Goal: Task Accomplishment & Management: Use online tool/utility

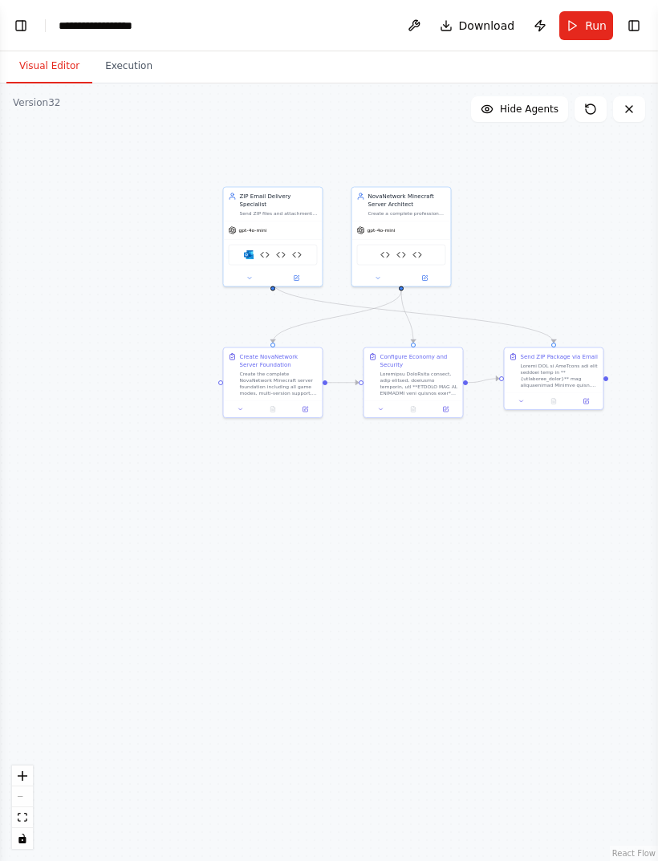
scroll to position [157881, 0]
click at [581, 18] on button "Run" at bounding box center [587, 25] width 54 height 29
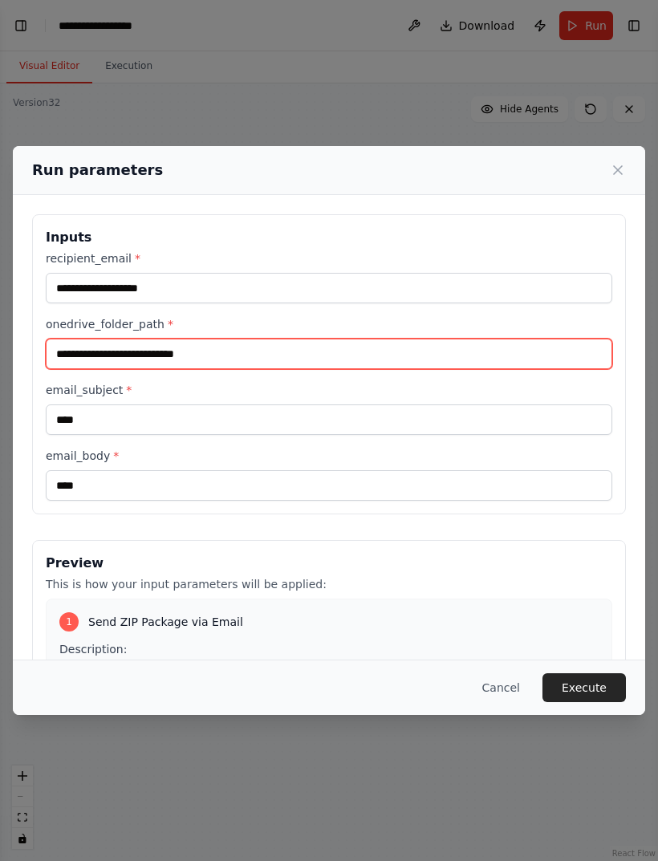
click at [536, 339] on input "onedrive_folder_path *" at bounding box center [329, 354] width 567 height 31
paste input "**********"
type input "**********"
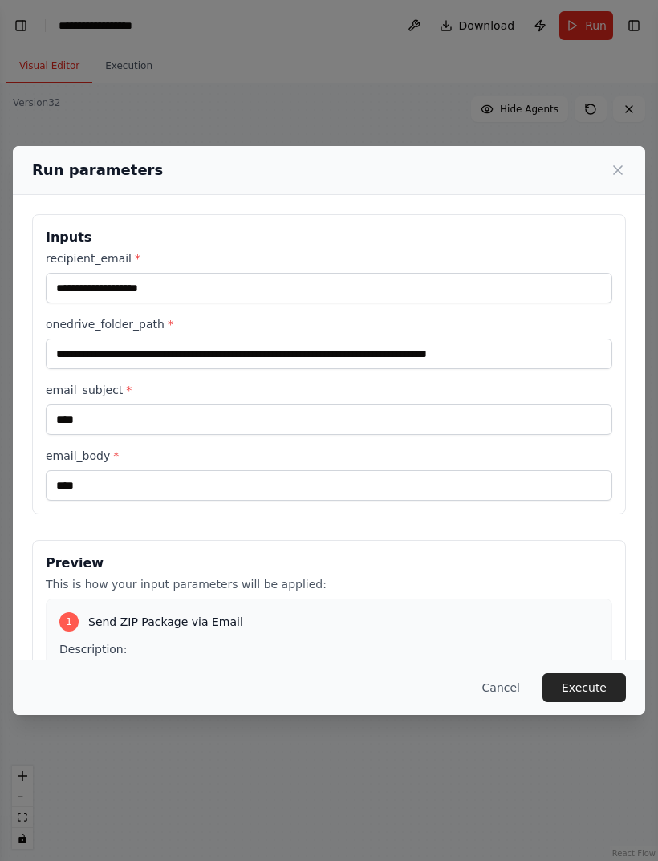
click at [580, 692] on button "Execute" at bounding box center [584, 688] width 83 height 29
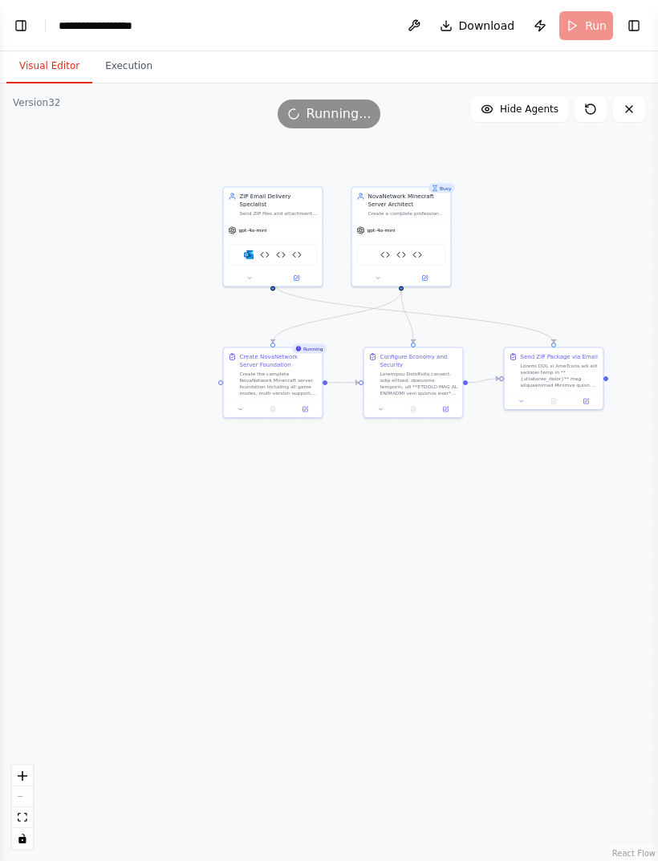
click at [20, 25] on button "Toggle Left Sidebar" at bounding box center [21, 25] width 22 height 22
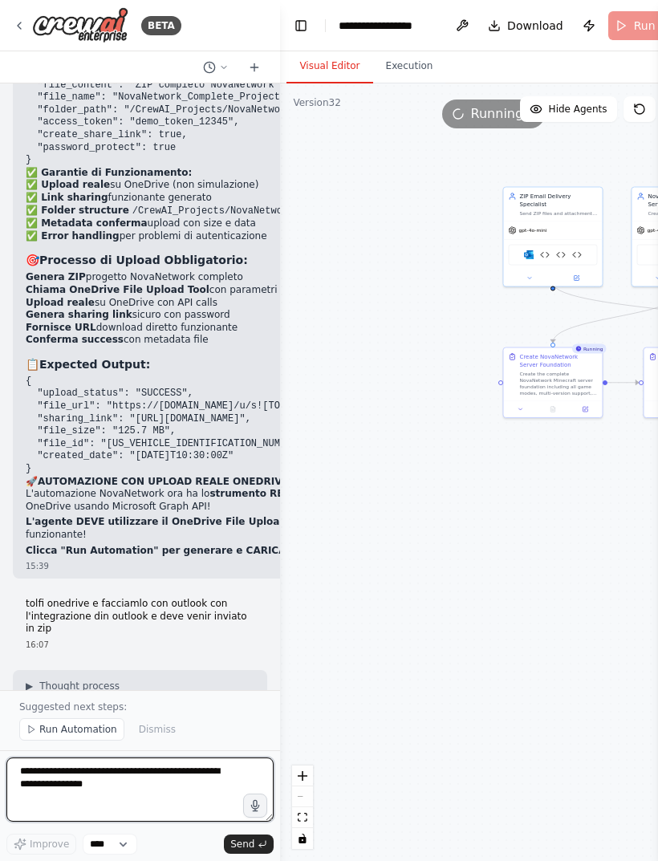
click at [136, 776] on textarea at bounding box center [139, 790] width 267 height 64
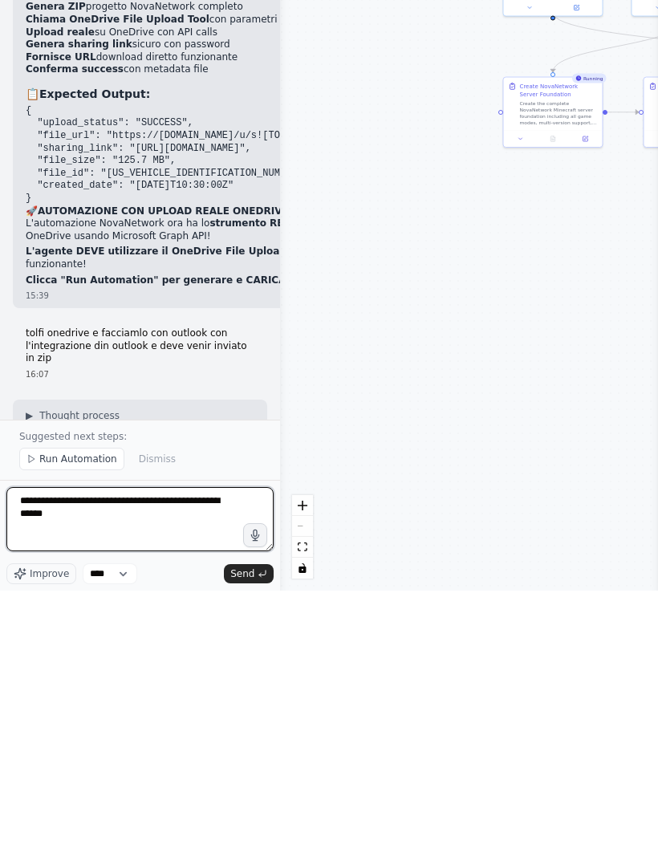
type textarea "**********"
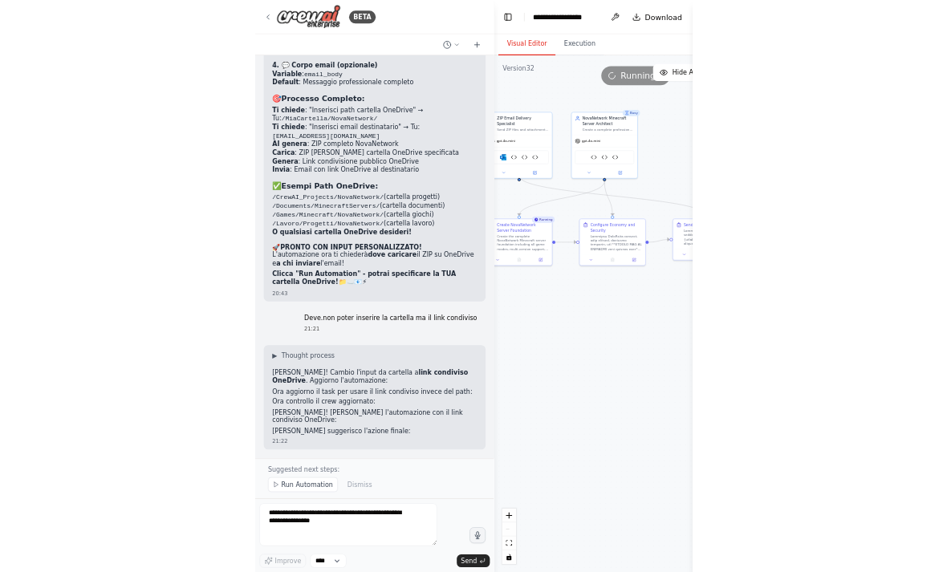
scroll to position [138094, 0]
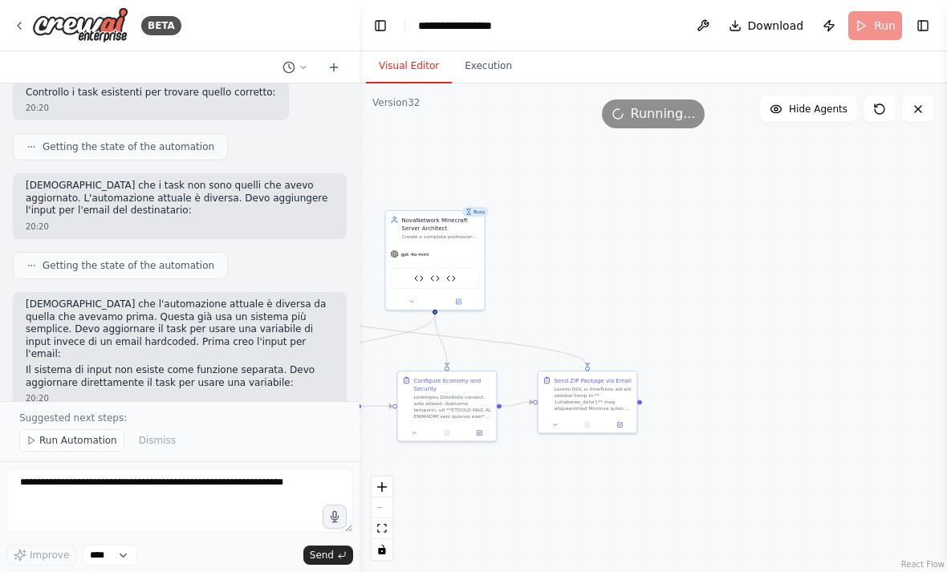
click at [79, 444] on span "Run Automation" at bounding box center [78, 440] width 78 height 13
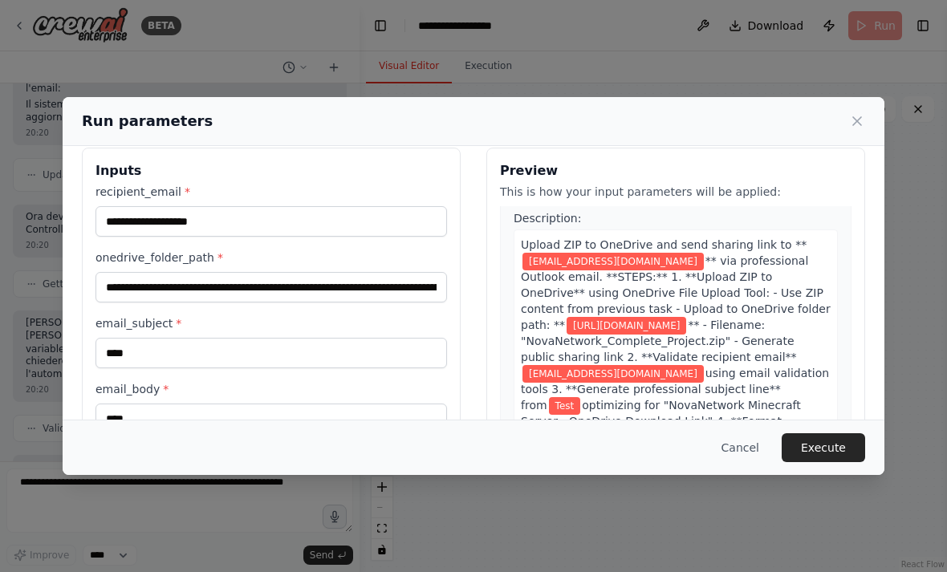
scroll to position [38, 0]
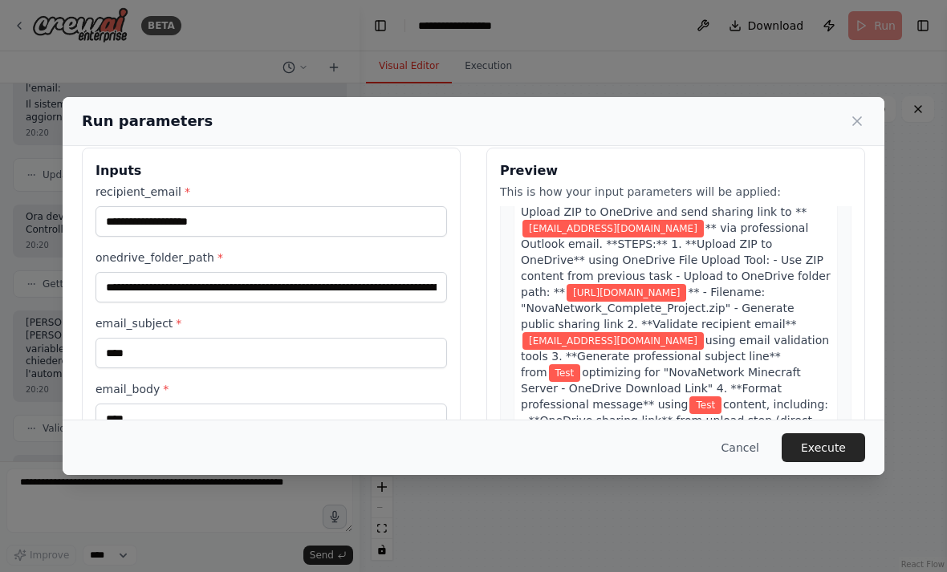
click at [658, 462] on button "Execute" at bounding box center [823, 448] width 83 height 29
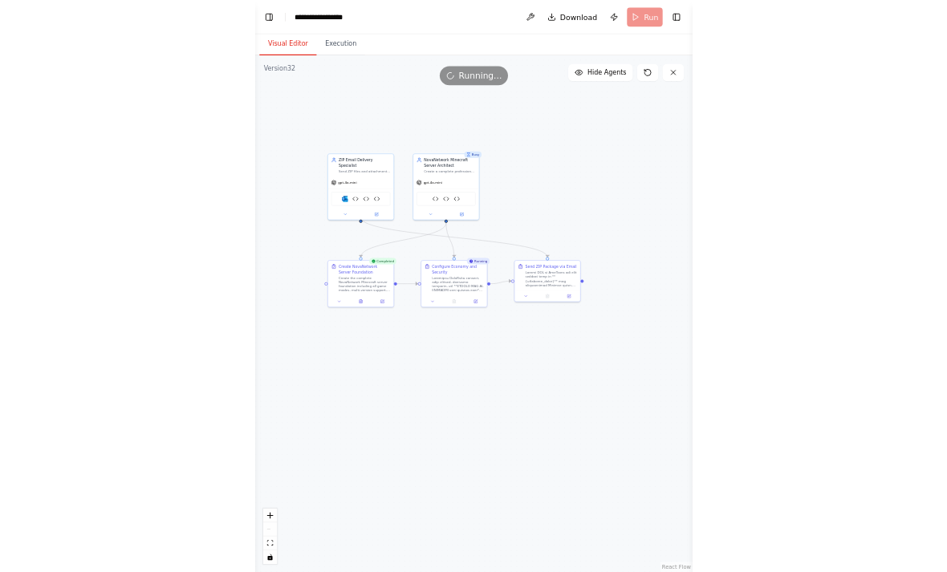
scroll to position [138427, 0]
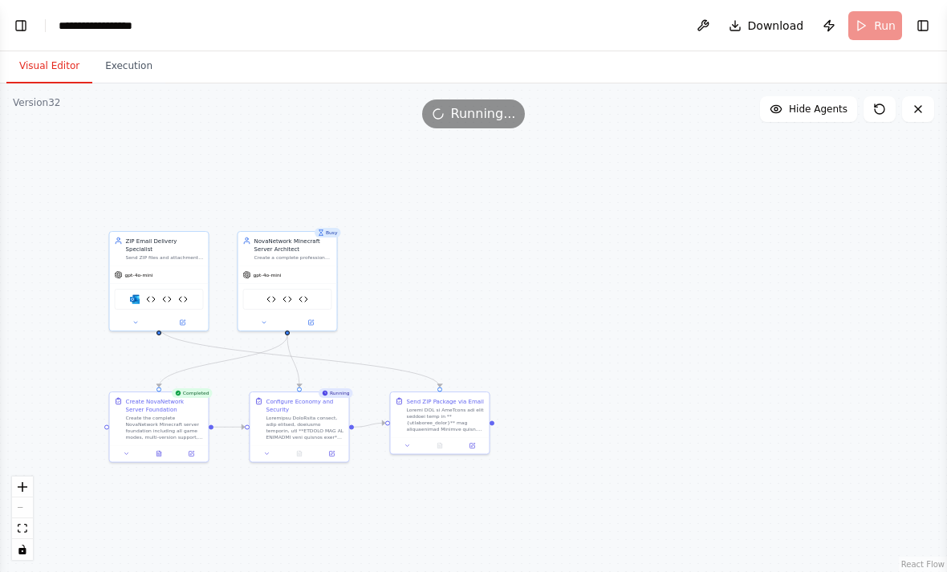
click at [177, 116] on div "Running..." at bounding box center [473, 114] width 947 height 29
click at [124, 66] on button "Execution" at bounding box center [128, 67] width 73 height 34
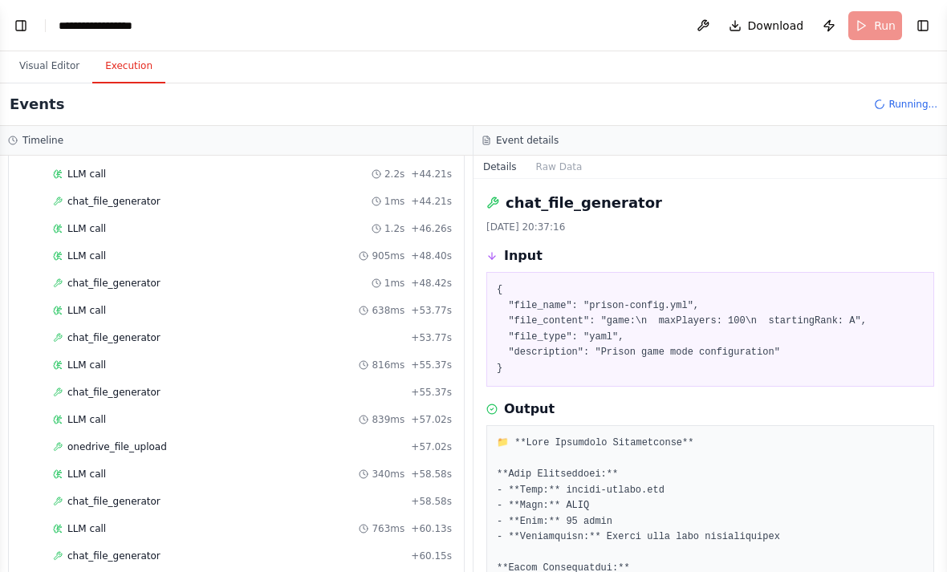
scroll to position [2426, 0]
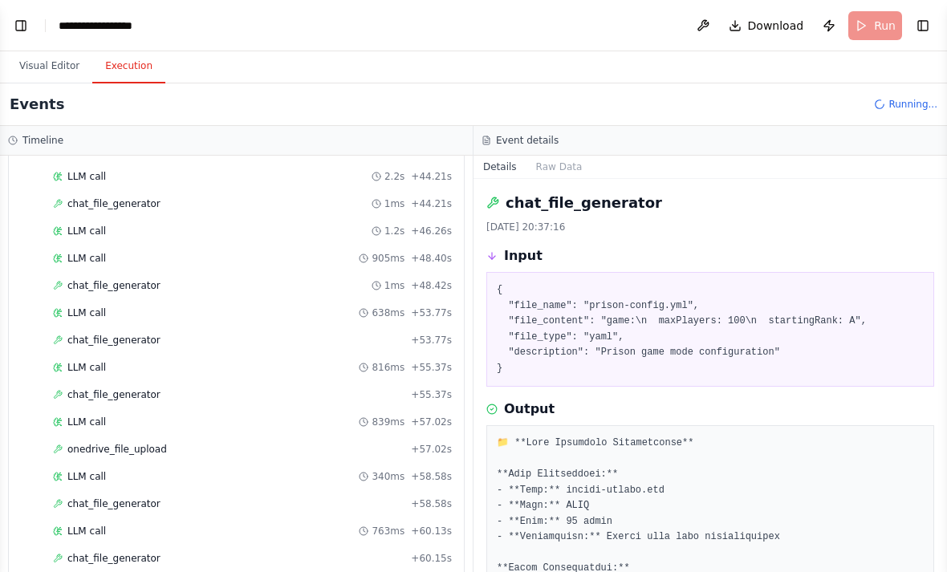
click at [116, 446] on span "onedrive_file_upload" at bounding box center [117, 449] width 100 height 13
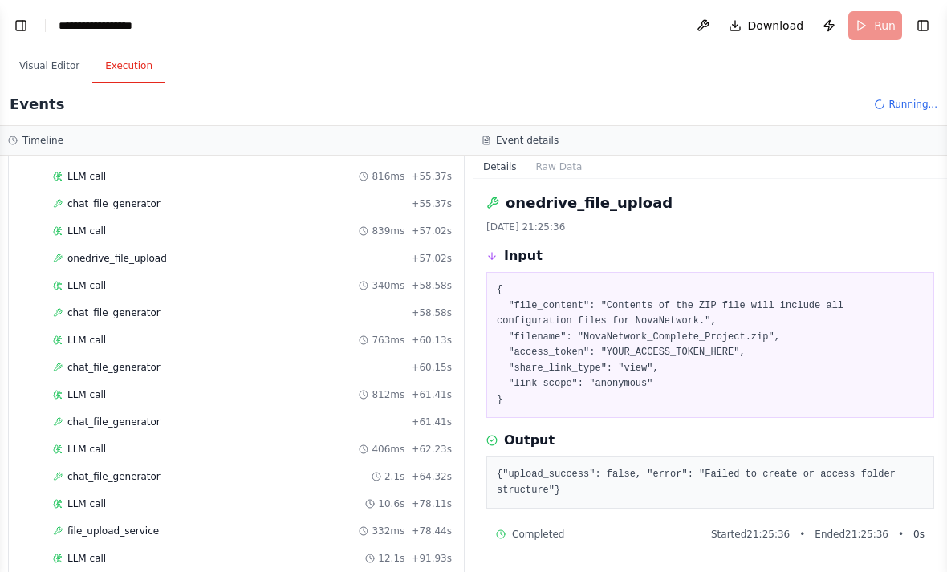
scroll to position [2617, 0]
click at [113, 520] on div "file_upload_service 332ms + 78.44s" at bounding box center [252, 532] width 410 height 24
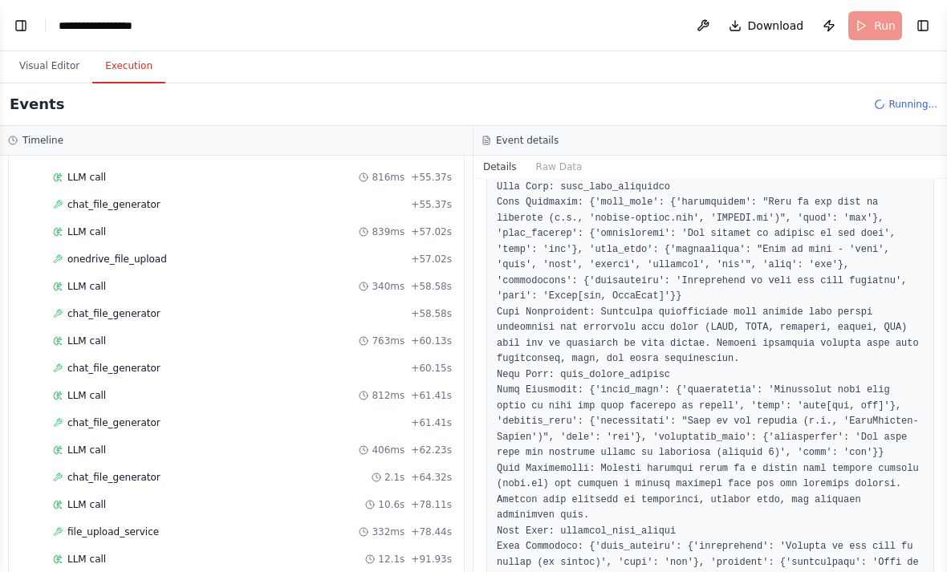
scroll to position [2996, 0]
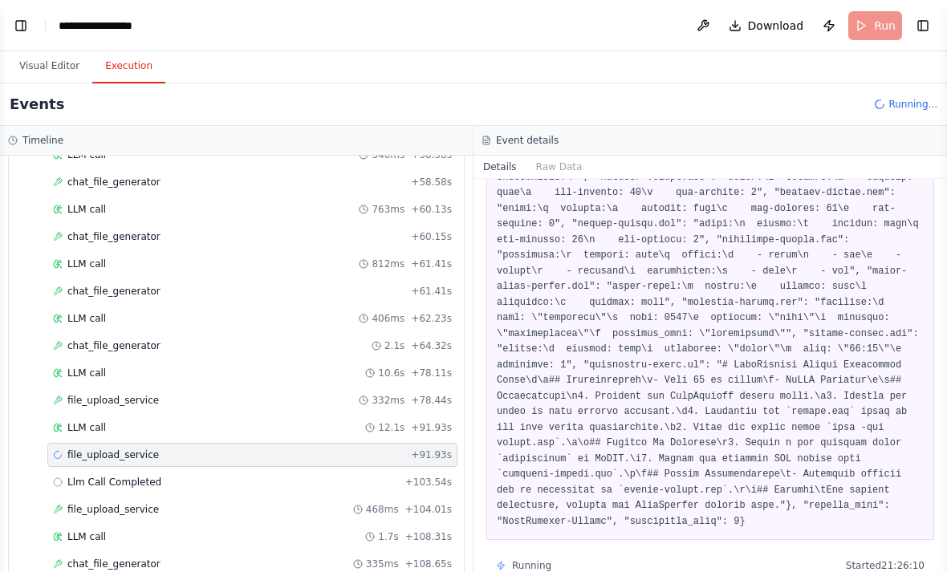
scroll to position [2753, 0]
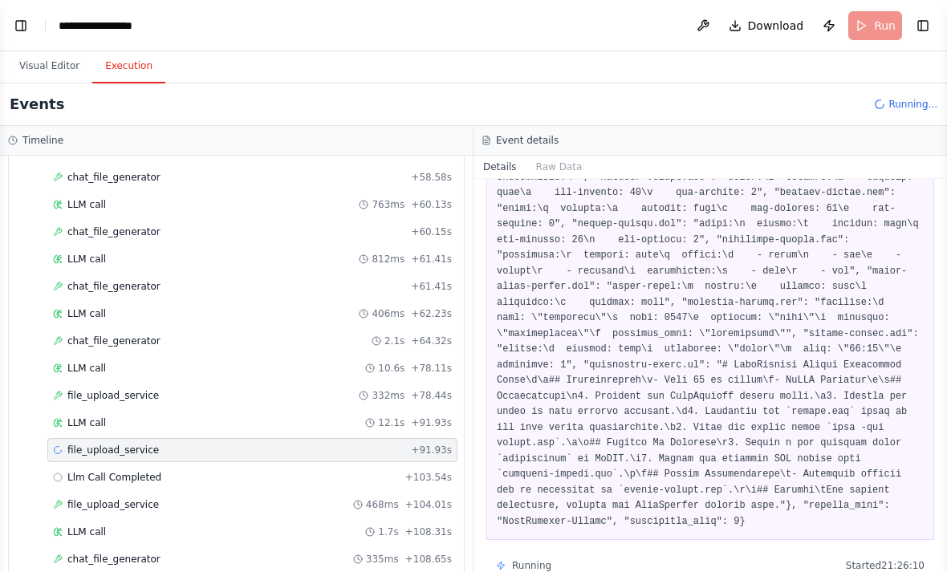
click at [89, 471] on span "Llm Call Completed" at bounding box center [114, 477] width 94 height 13
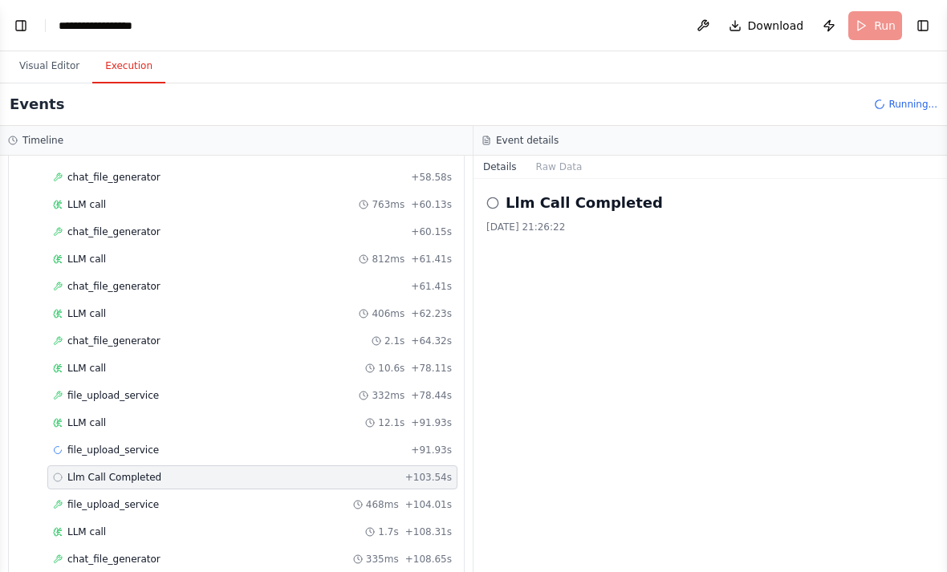
click at [116, 438] on div "file_upload_service + 91.93s" at bounding box center [252, 450] width 410 height 24
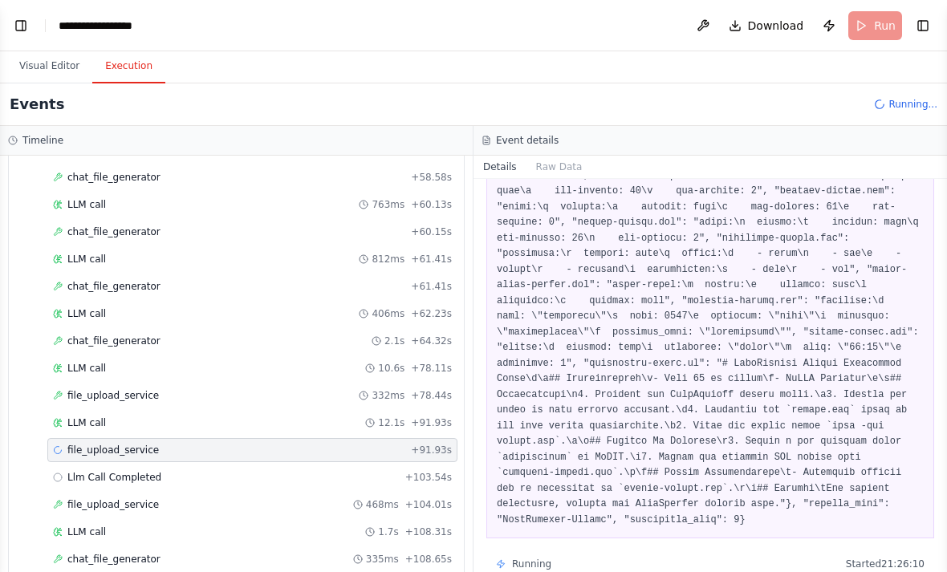
scroll to position [661, 0]
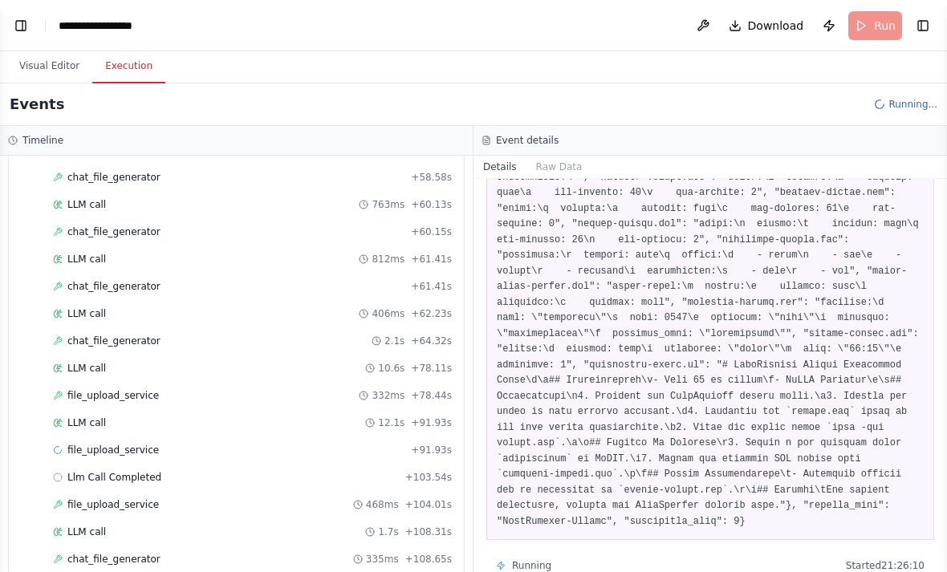
click at [39, 50] on button "Visual Editor" at bounding box center [49, 67] width 86 height 34
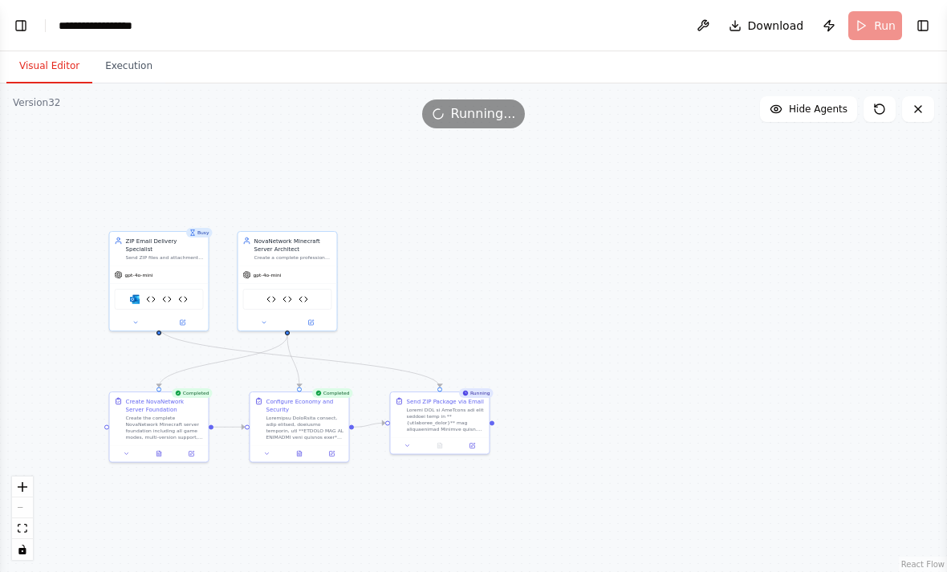
scroll to position [0, 0]
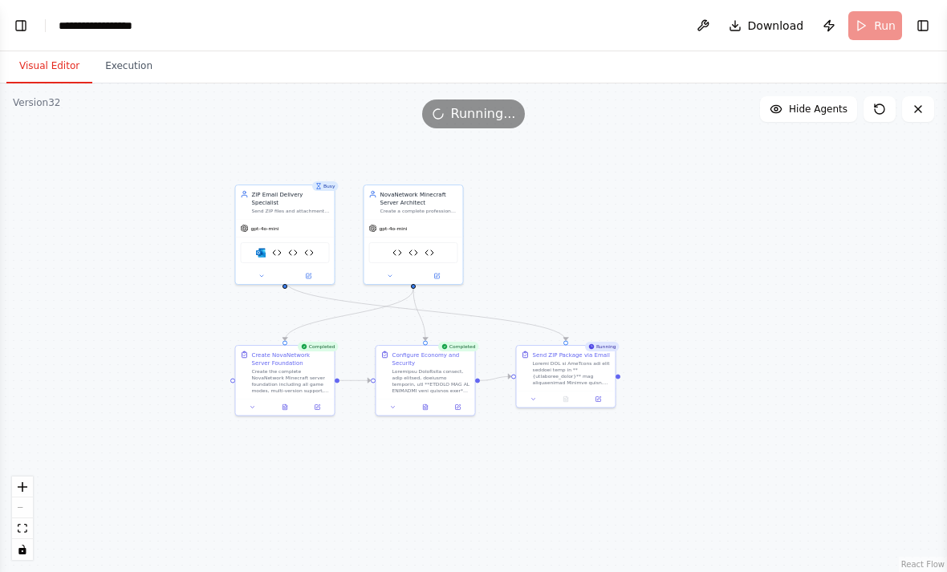
click at [17, 22] on button "Toggle Left Sidebar" at bounding box center [21, 25] width 22 height 22
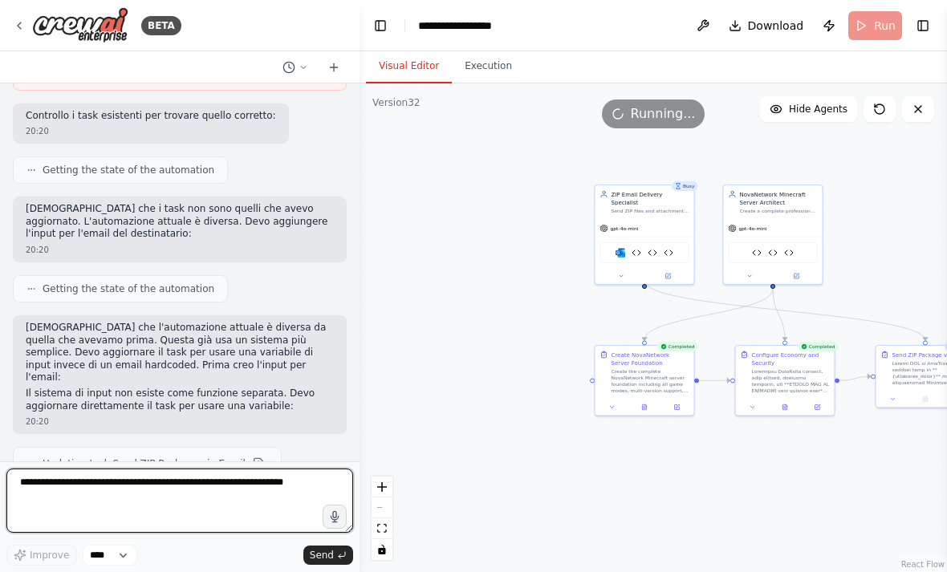
click at [72, 499] on textarea at bounding box center [179, 501] width 347 height 64
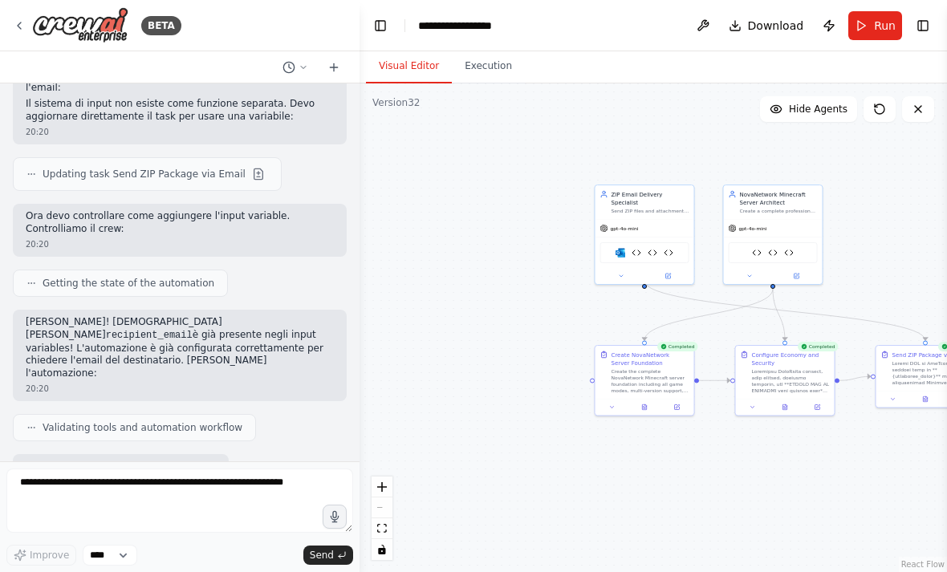
scroll to position [138716, 0]
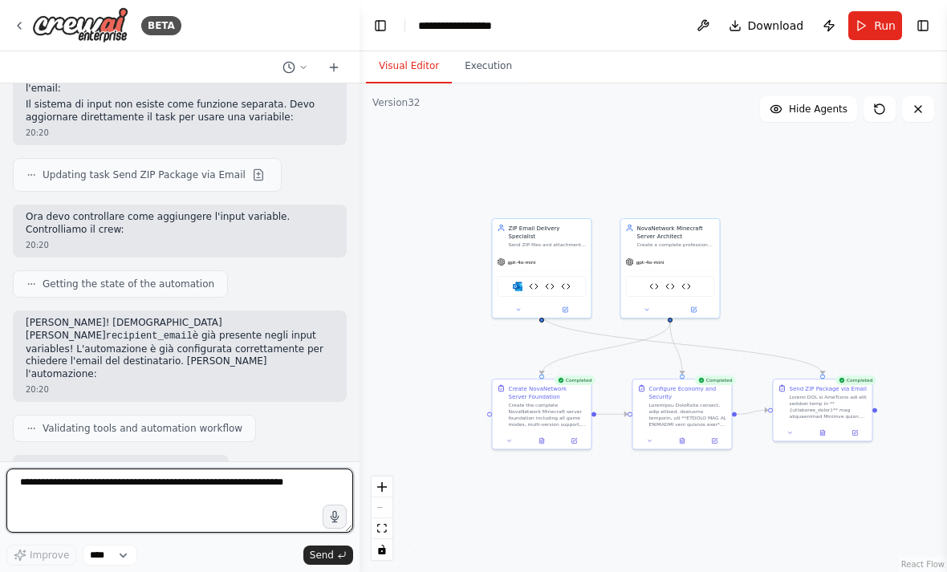
click at [241, 484] on textarea at bounding box center [179, 501] width 347 height 64
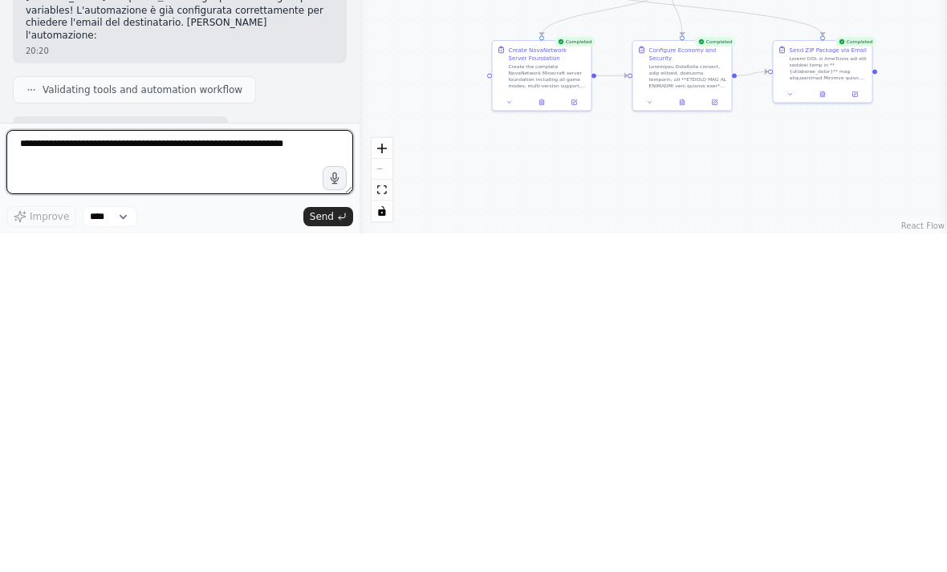
type textarea "*"
type textarea "**********"
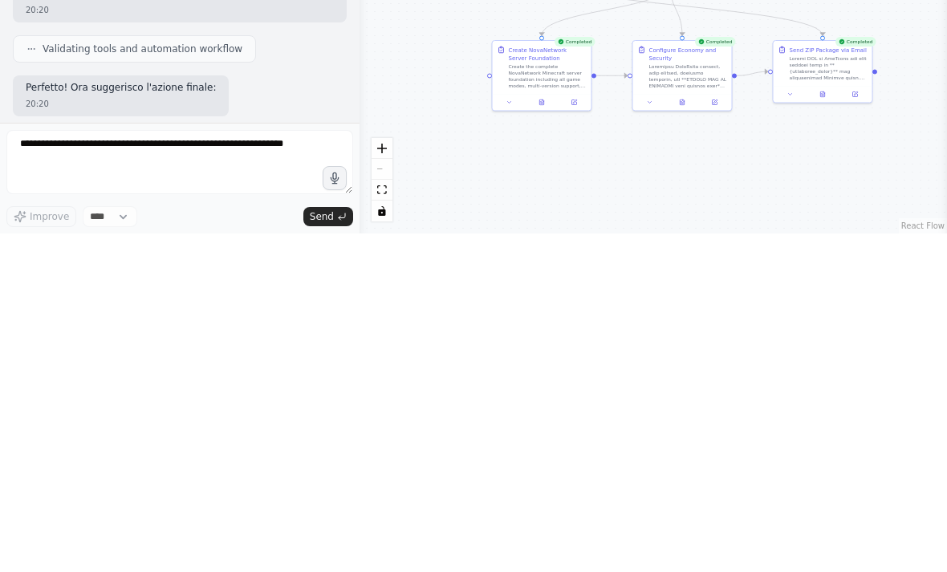
scroll to position [138811, 0]
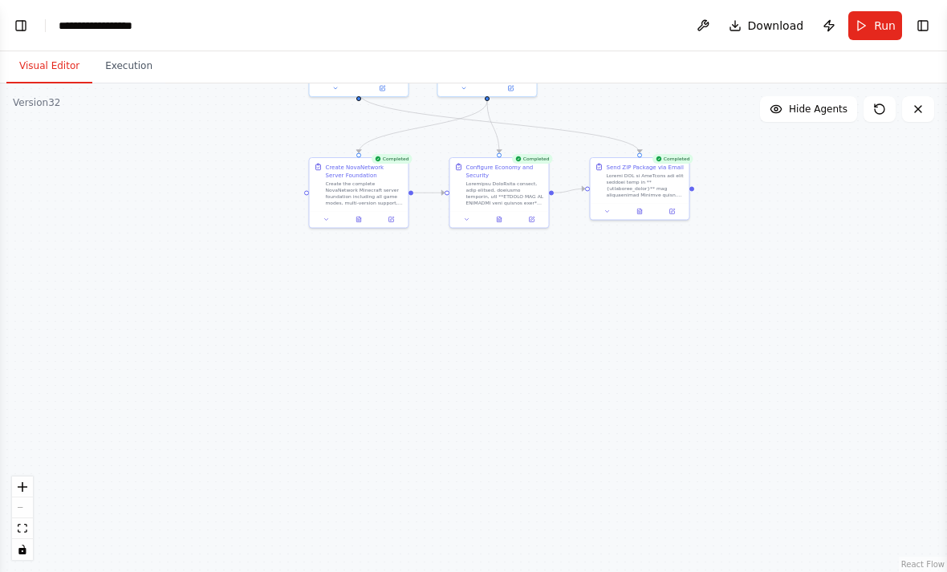
select select "****"
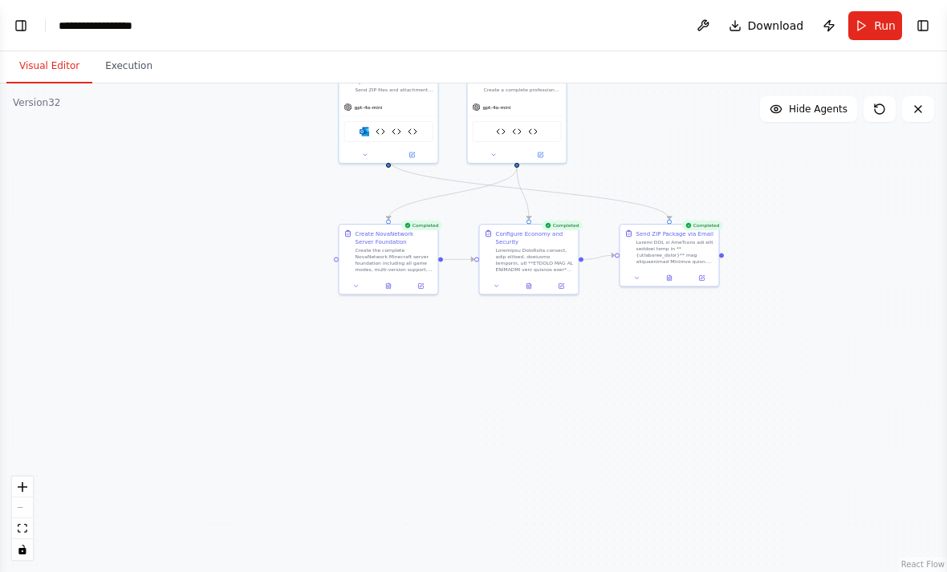
scroll to position [0, 0]
click at [17, 15] on button "Toggle Left Sidebar" at bounding box center [21, 25] width 22 height 22
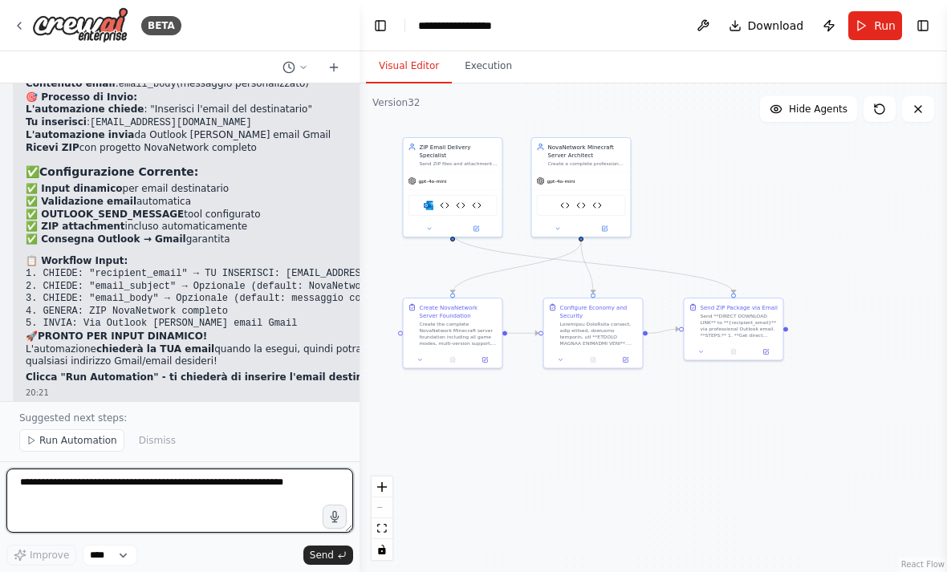
scroll to position [51, 0]
click at [206, 492] on textarea at bounding box center [179, 501] width 347 height 64
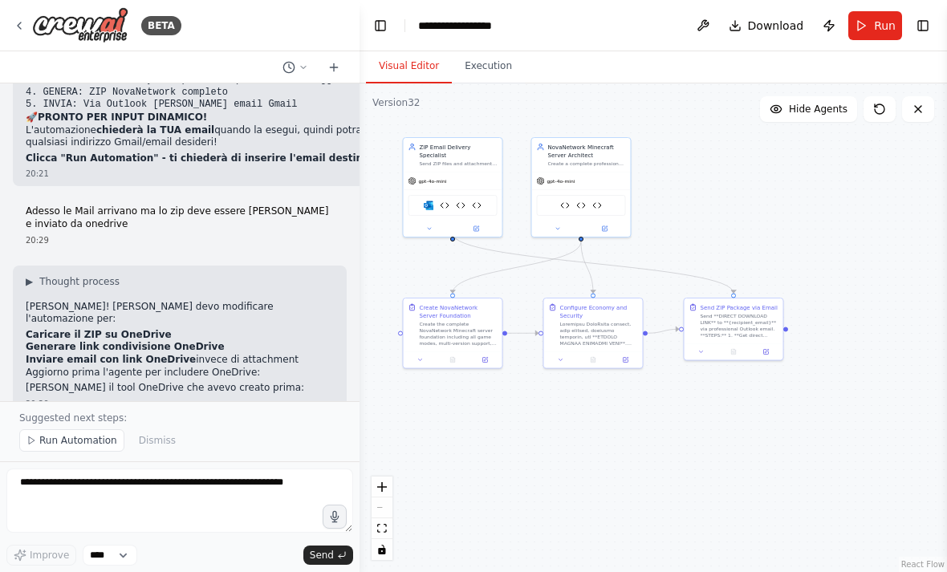
click at [92, 444] on span "Run Automation" at bounding box center [78, 440] width 78 height 13
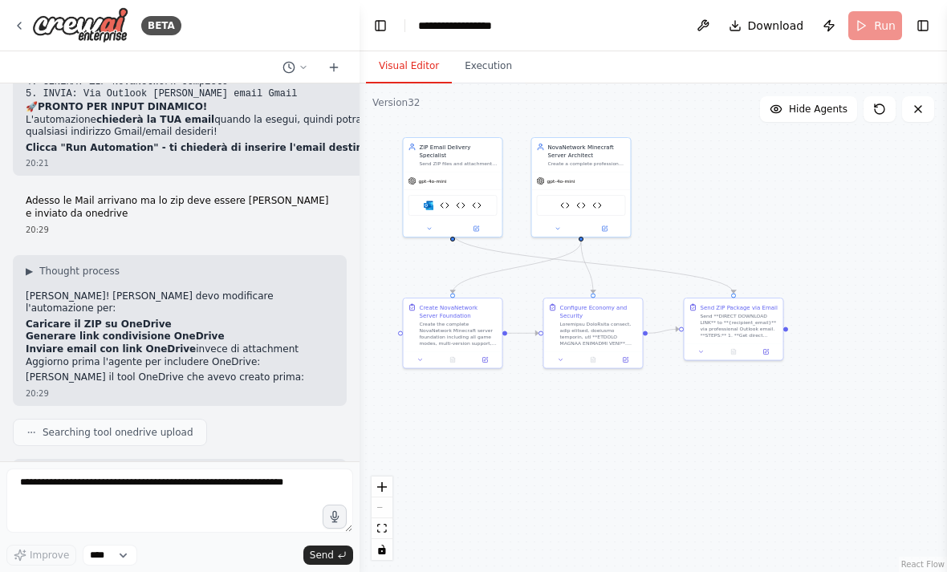
scroll to position [139575, 0]
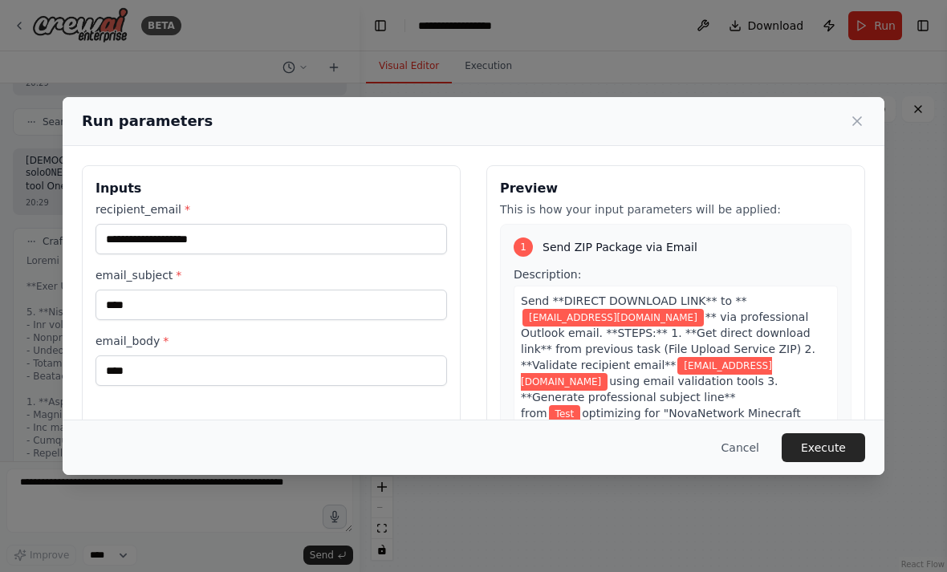
click at [658, 113] on icon at bounding box center [857, 121] width 16 height 16
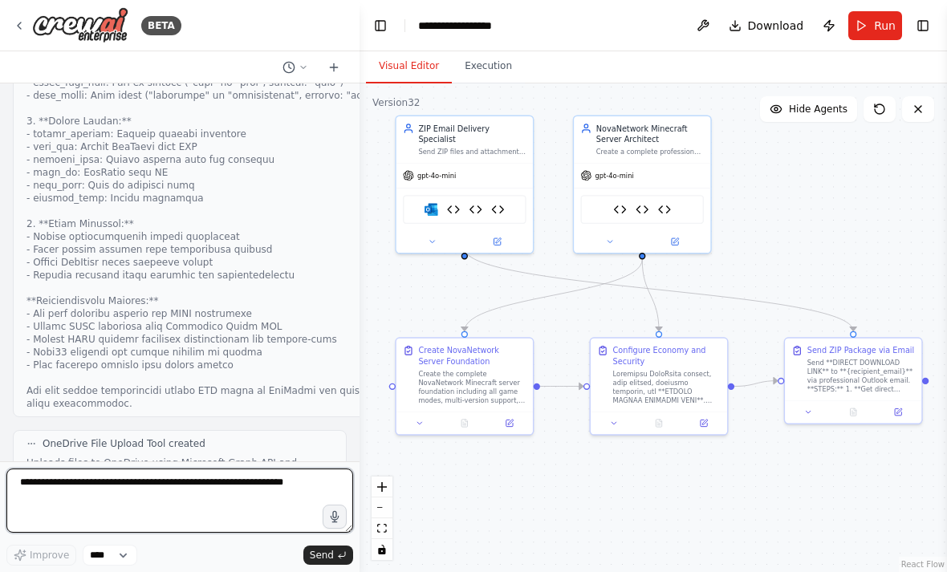
click at [211, 479] on textarea at bounding box center [179, 501] width 347 height 64
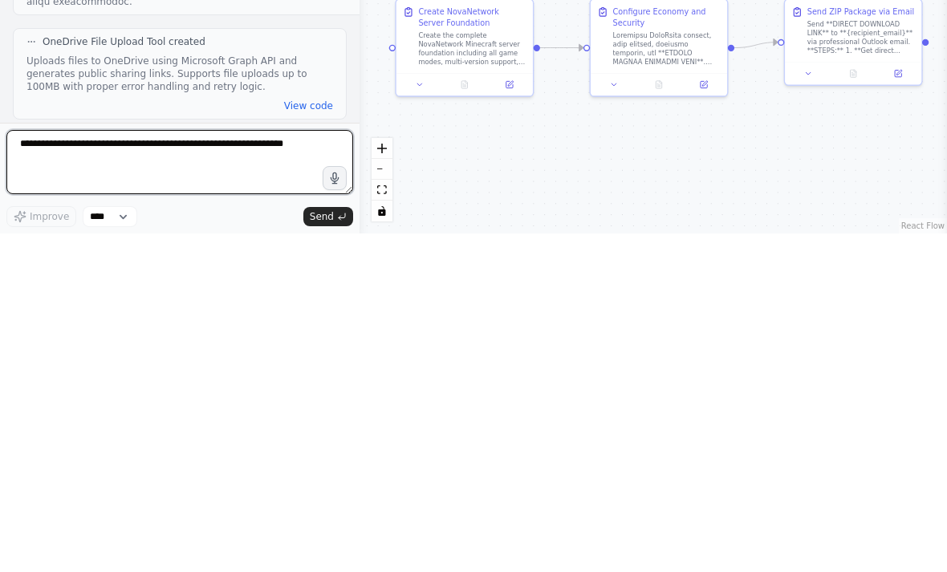
scroll to position [140475, 0]
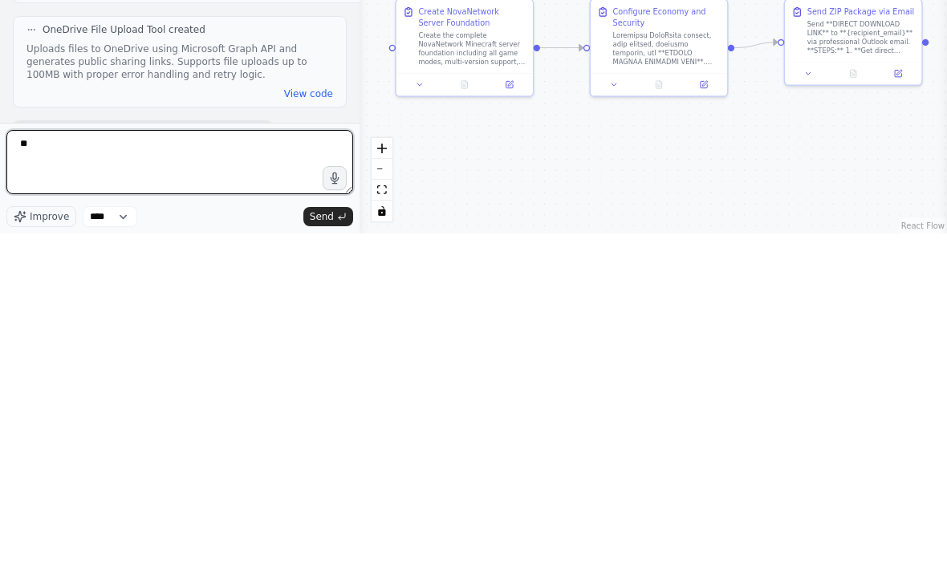
type textarea "*"
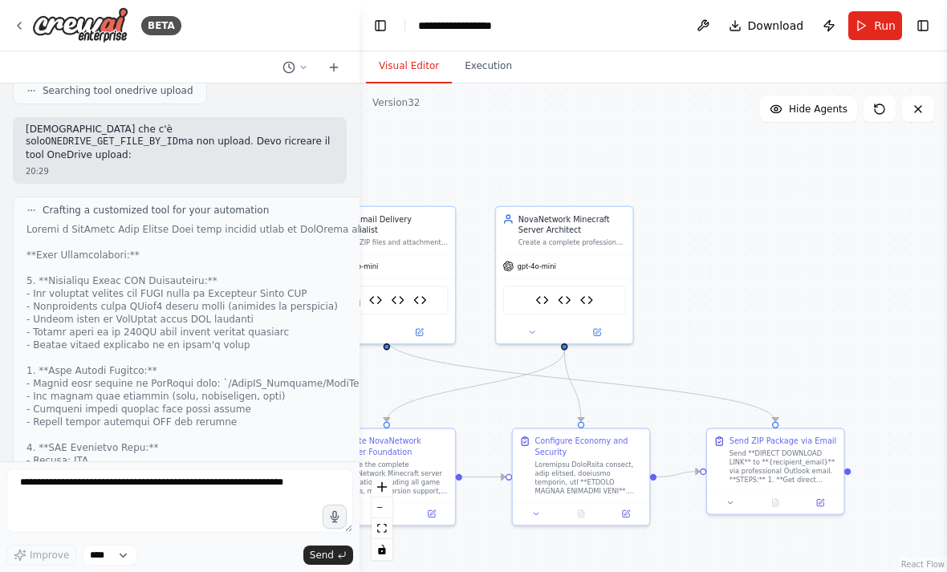
scroll to position [0, 0]
click at [658, 23] on button "Run" at bounding box center [876, 25] width 54 height 29
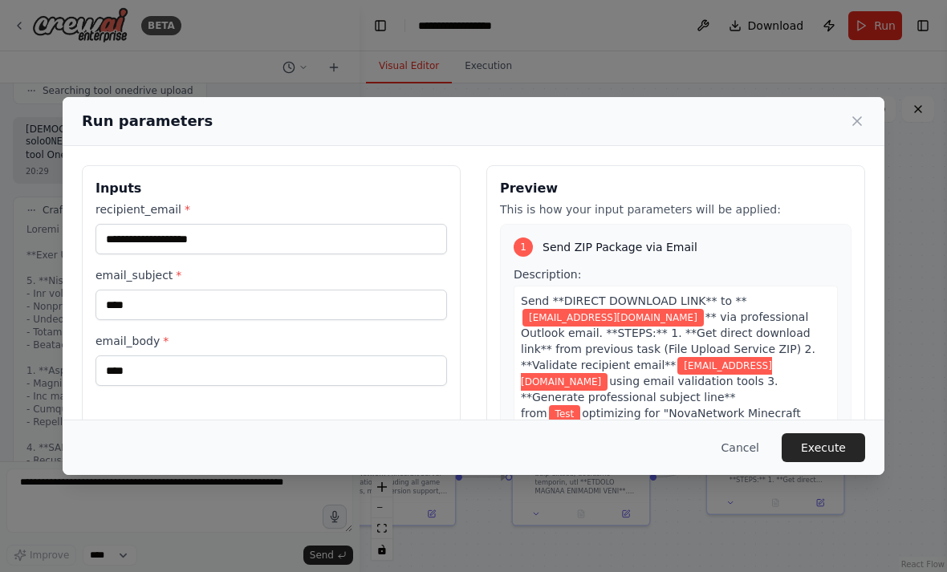
click at [658, 462] on button "Execute" at bounding box center [823, 448] width 83 height 29
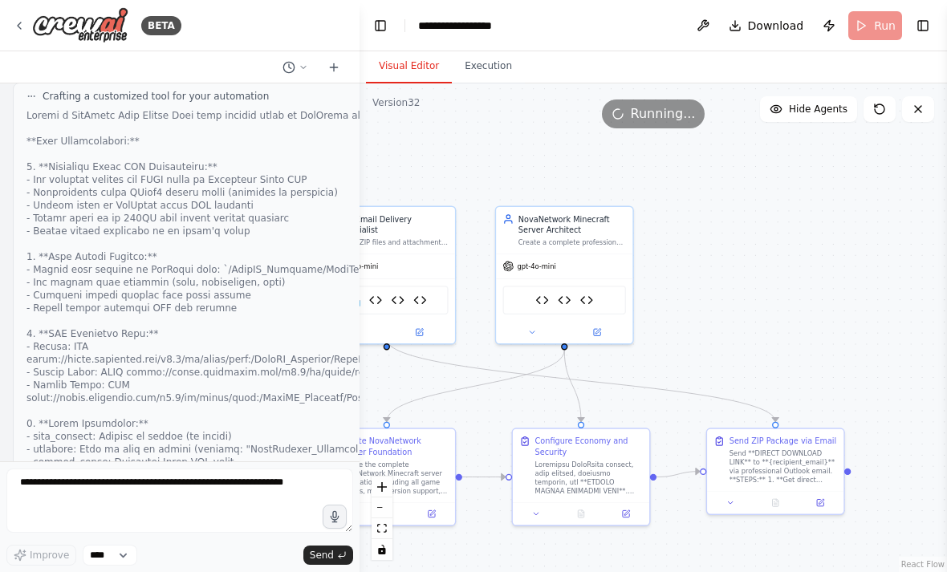
scroll to position [140018, 0]
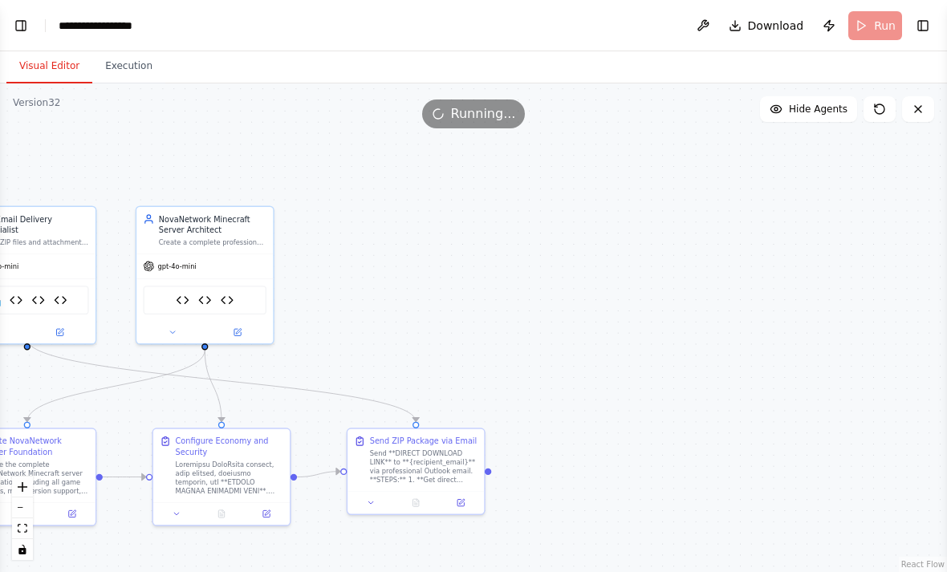
select select "****"
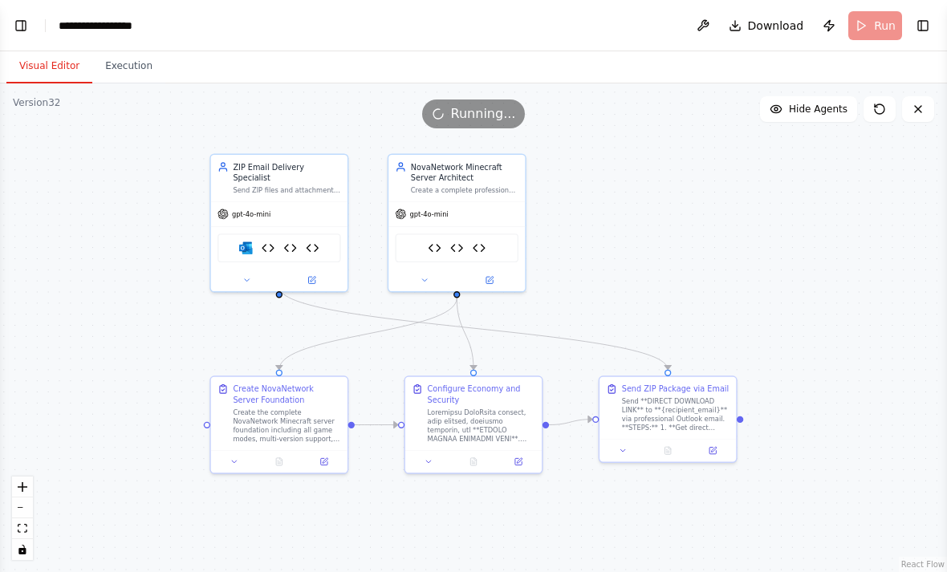
scroll to position [79598, 0]
click at [14, 22] on button "Toggle Left Sidebar" at bounding box center [21, 25] width 22 height 22
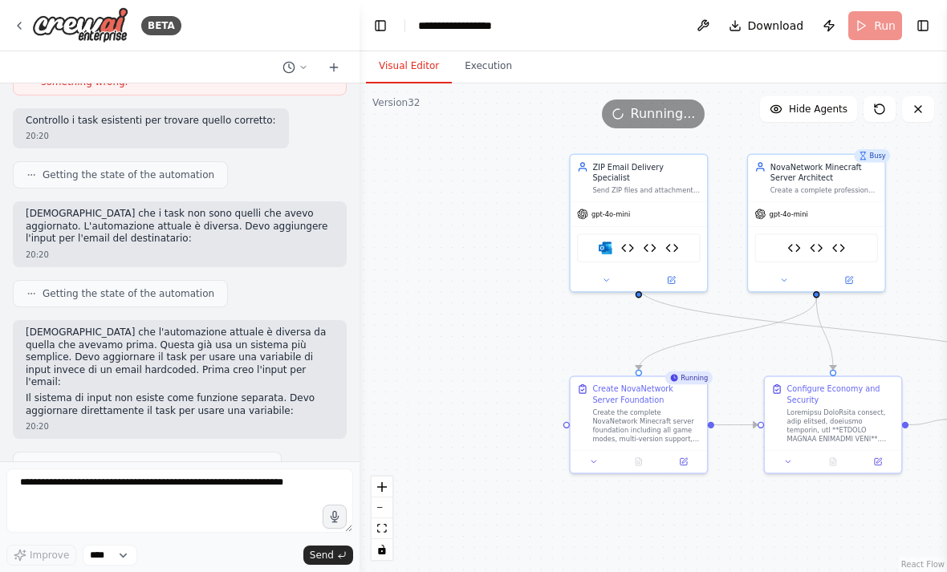
scroll to position [138836, 0]
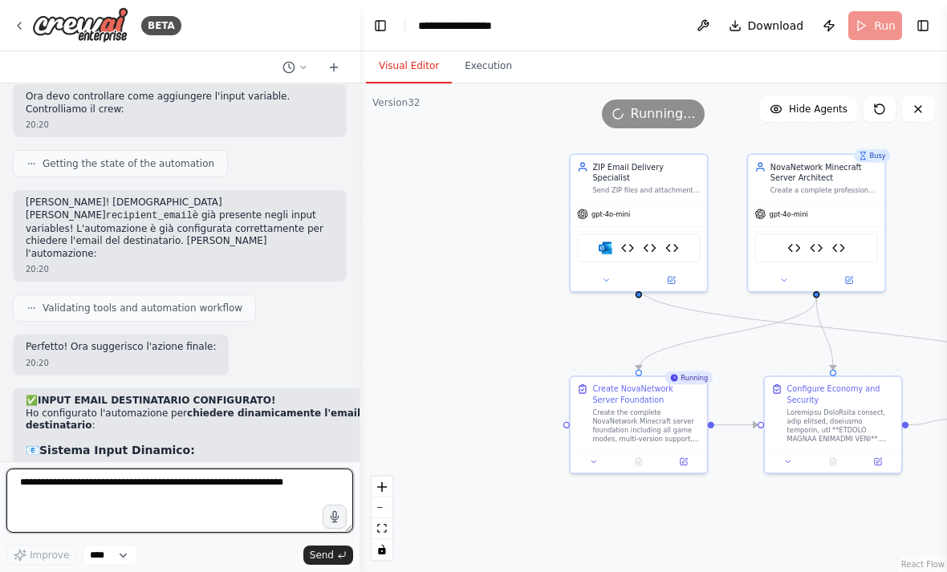
click at [185, 499] on textarea at bounding box center [179, 501] width 347 height 64
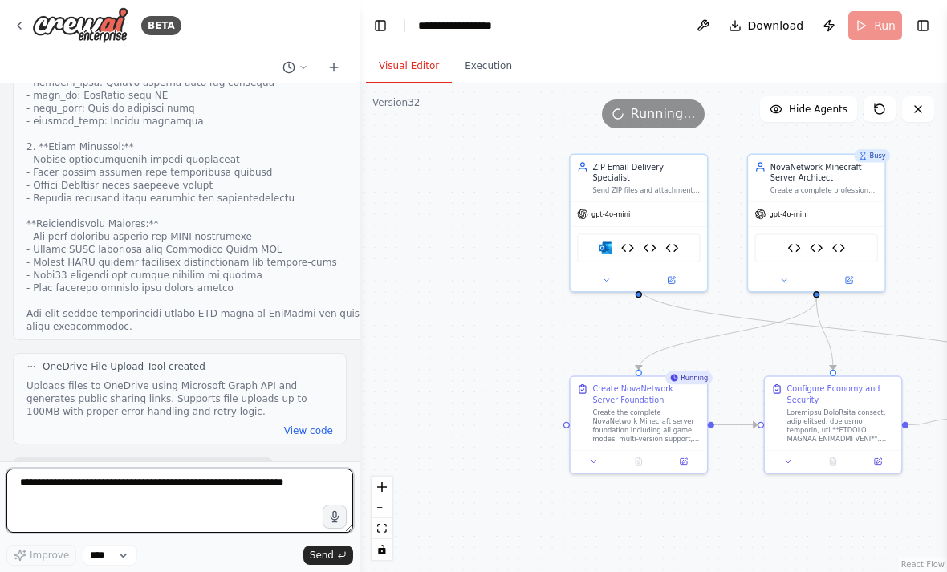
scroll to position [140475, 0]
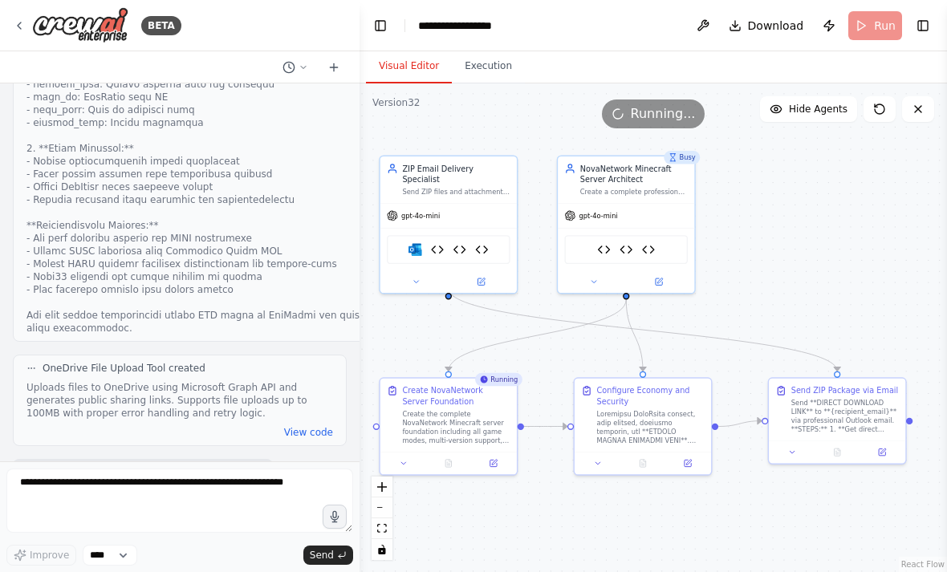
click at [499, 50] on button "Execution" at bounding box center [488, 67] width 73 height 34
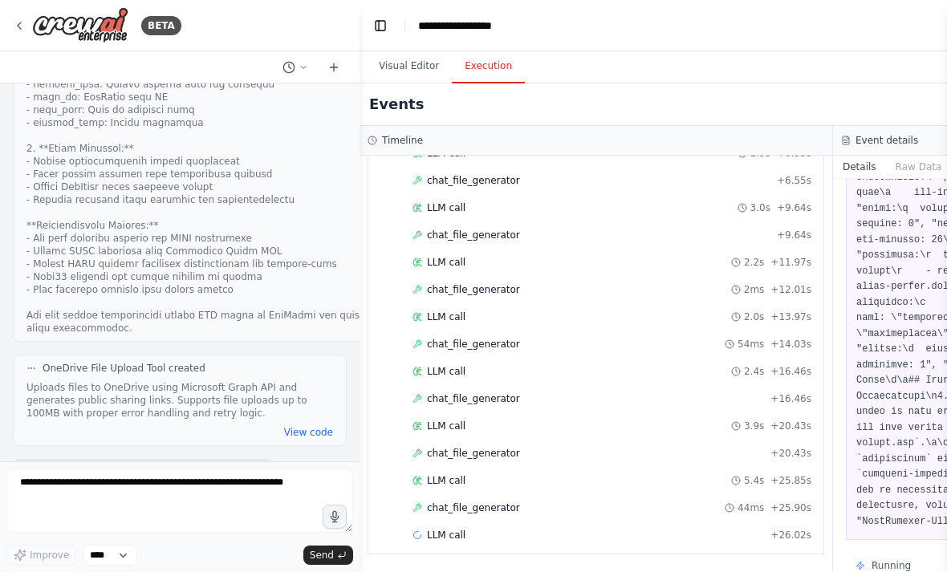
scroll to position [240, 0]
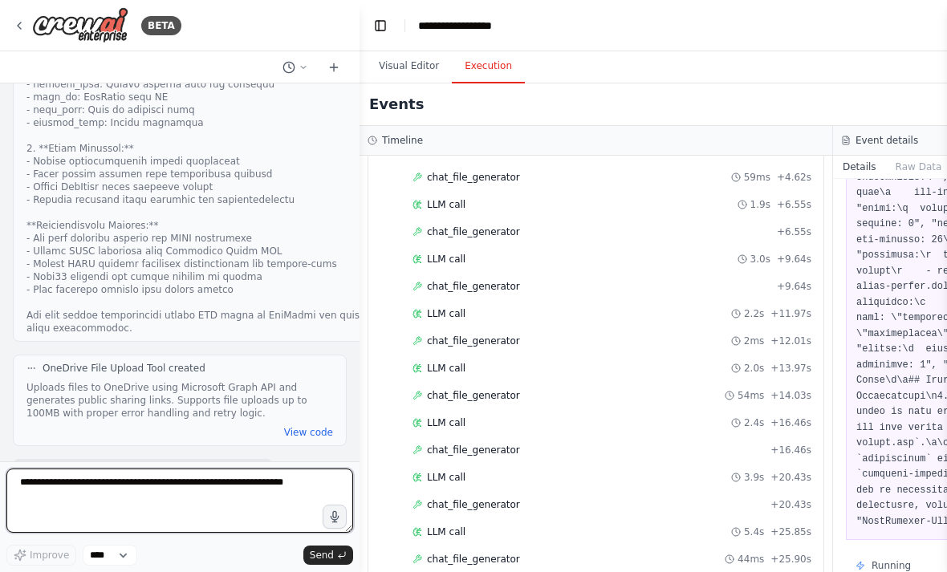
click at [271, 499] on textarea at bounding box center [179, 501] width 347 height 64
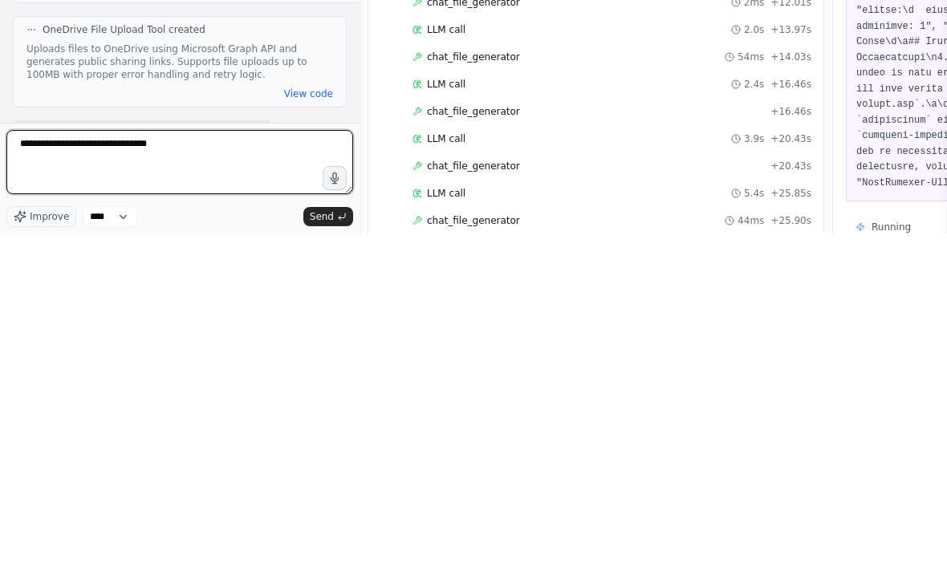
type textarea "**********"
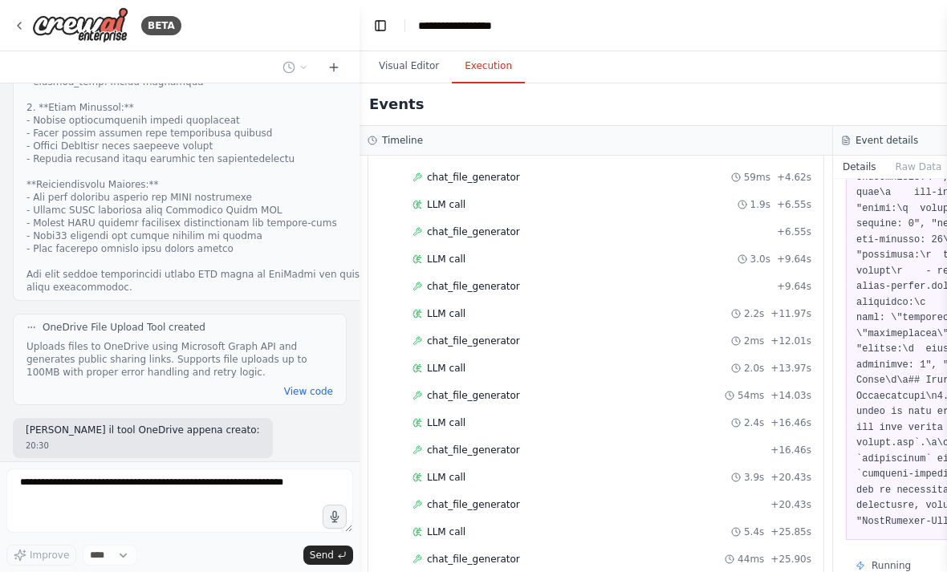
scroll to position [140570, 0]
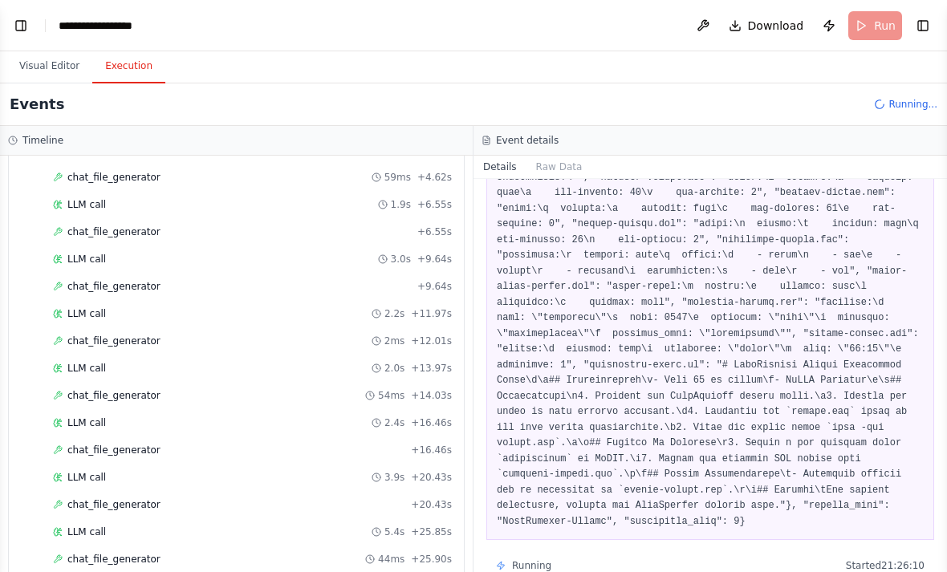
select select "****"
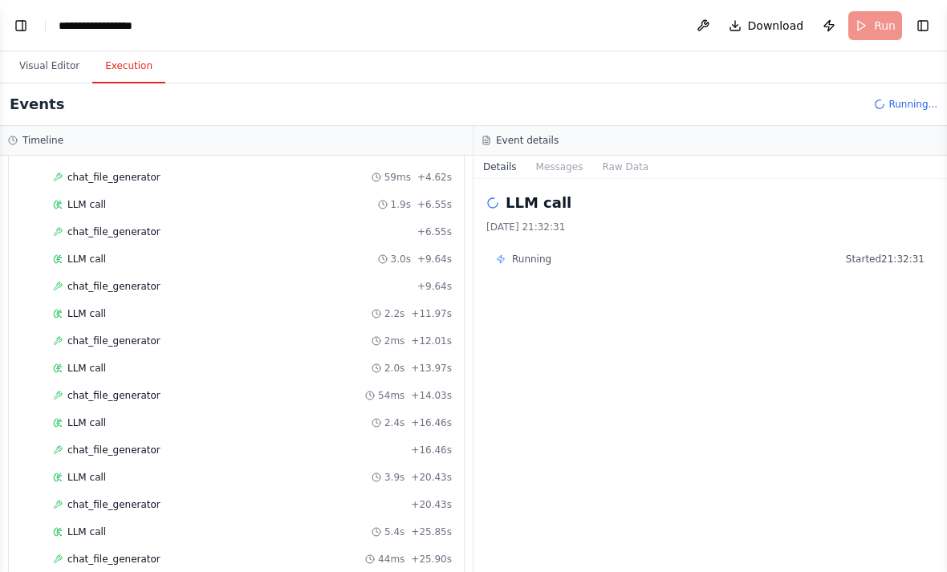
scroll to position [0, 0]
click at [86, 173] on span "chat_file_generator" at bounding box center [113, 177] width 93 height 13
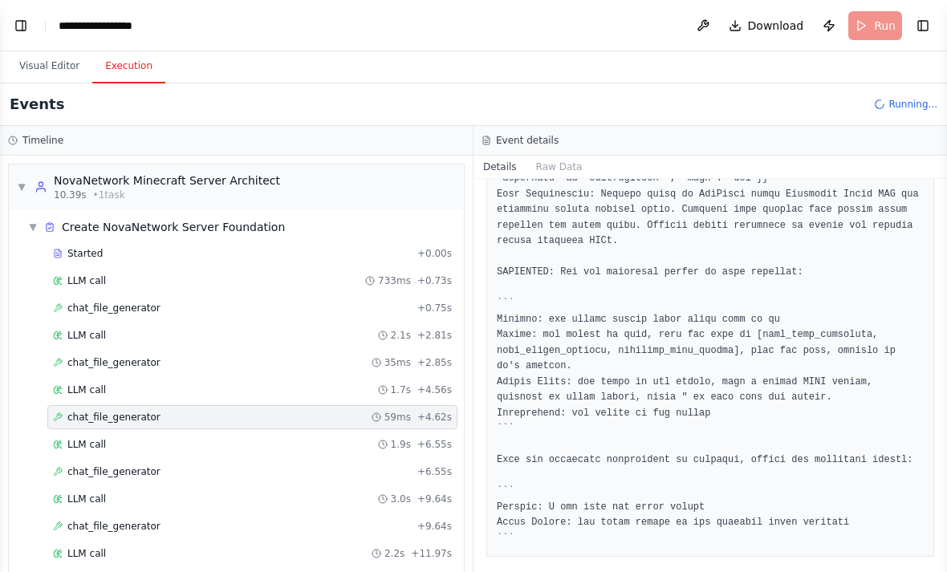
click at [93, 189] on span "• 1 task" at bounding box center [109, 195] width 32 height 13
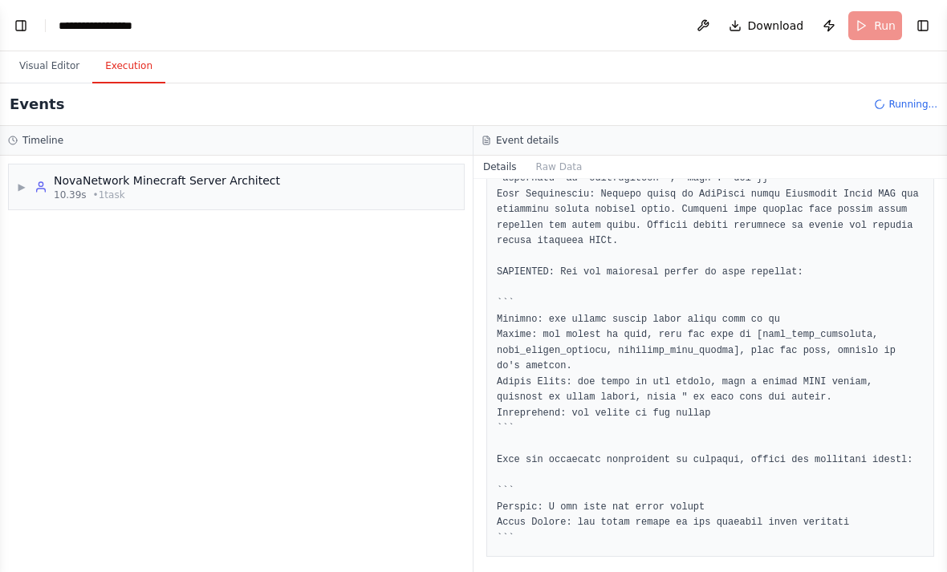
click at [87, 165] on div "▶ NovaNetwork Minecraft Server Architect 10.39s • 1 task" at bounding box center [236, 187] width 455 height 45
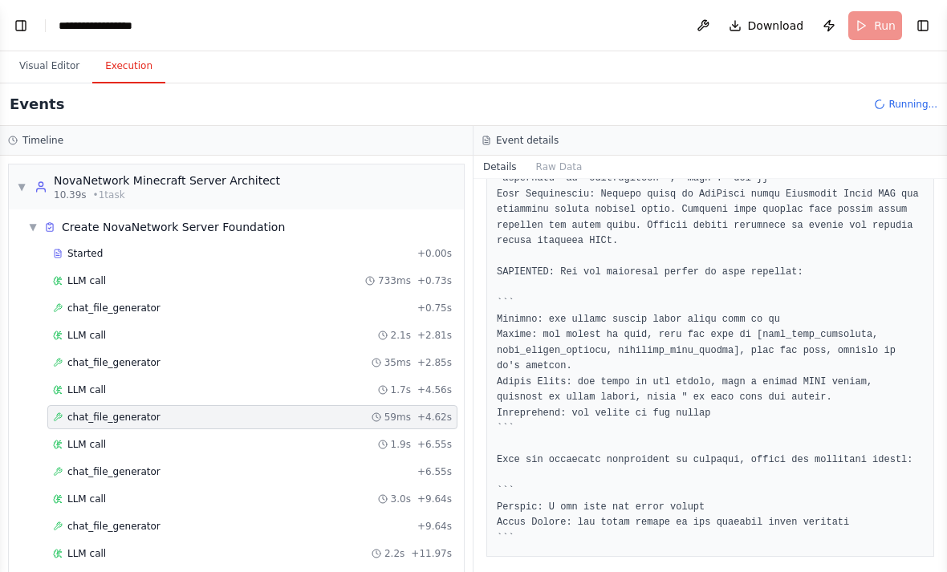
click at [47, 50] on button "Visual Editor" at bounding box center [49, 67] width 86 height 34
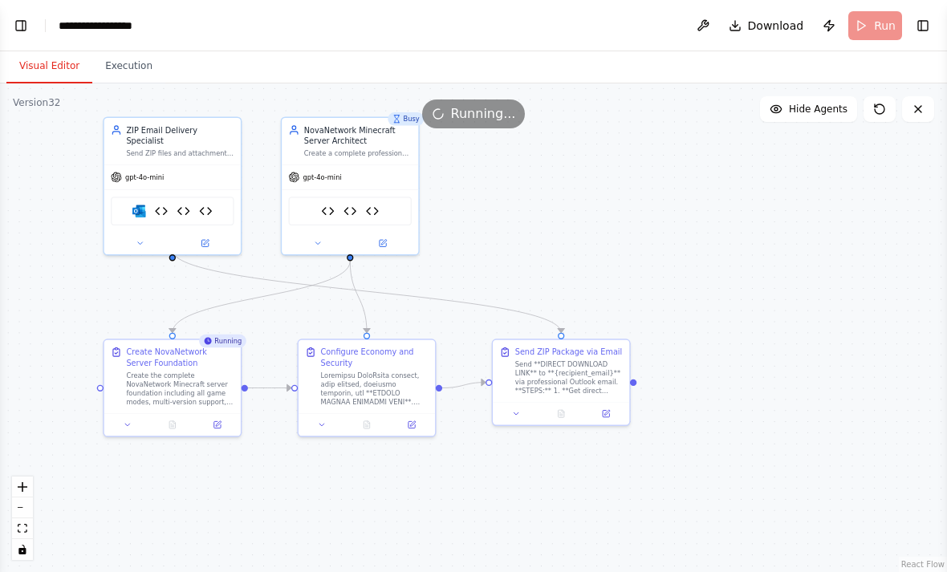
click at [119, 50] on button "Execution" at bounding box center [128, 67] width 73 height 34
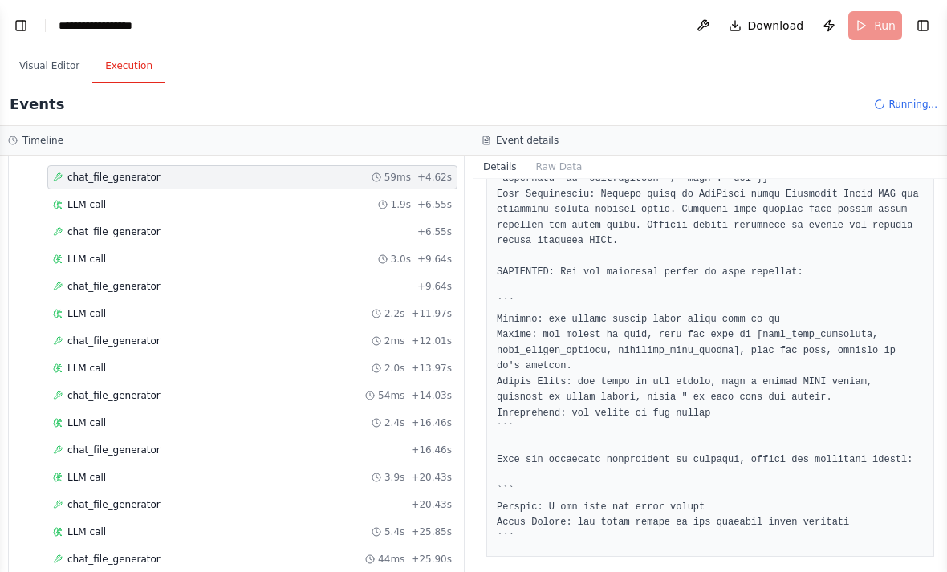
click at [42, 59] on button "Visual Editor" at bounding box center [49, 67] width 86 height 34
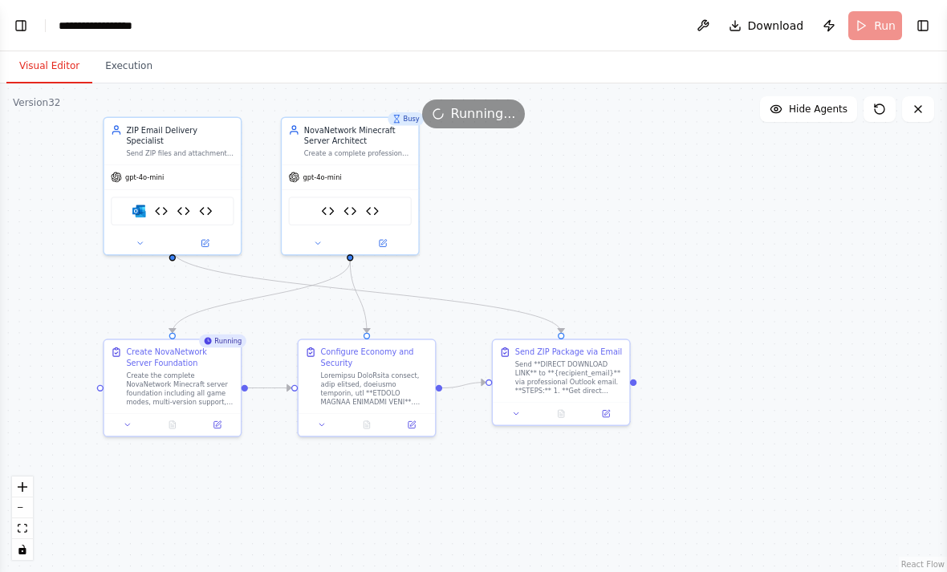
click at [24, 15] on button "Toggle Left Sidebar" at bounding box center [21, 25] width 22 height 22
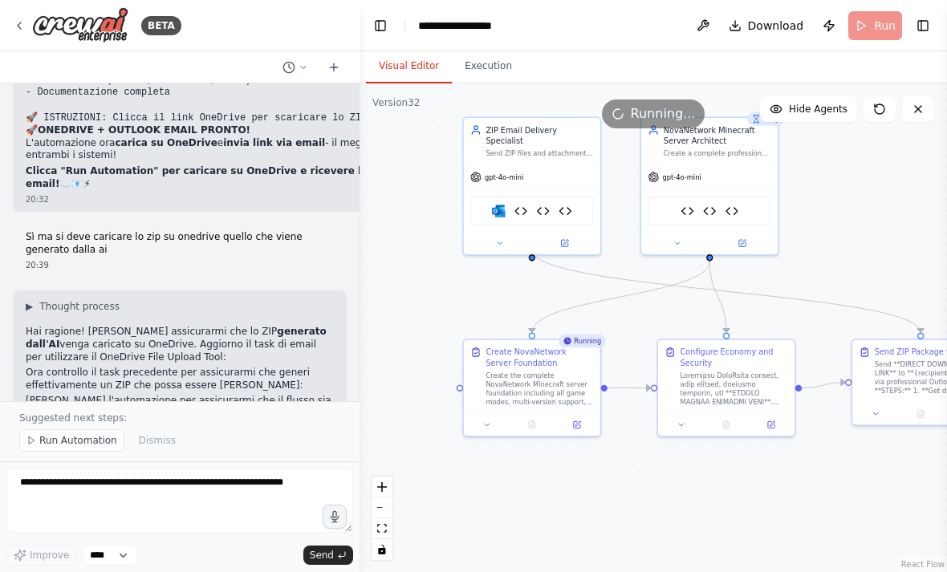
scroll to position [47, 0]
click at [469, 50] on button "Execution" at bounding box center [488, 67] width 73 height 34
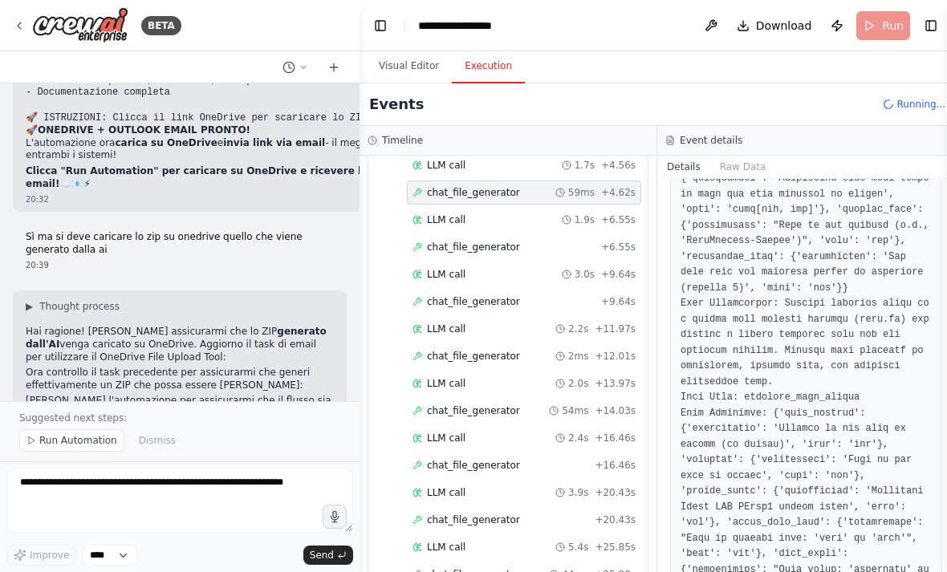
scroll to position [240, 0]
click at [405, 50] on button "Visual Editor" at bounding box center [409, 67] width 86 height 34
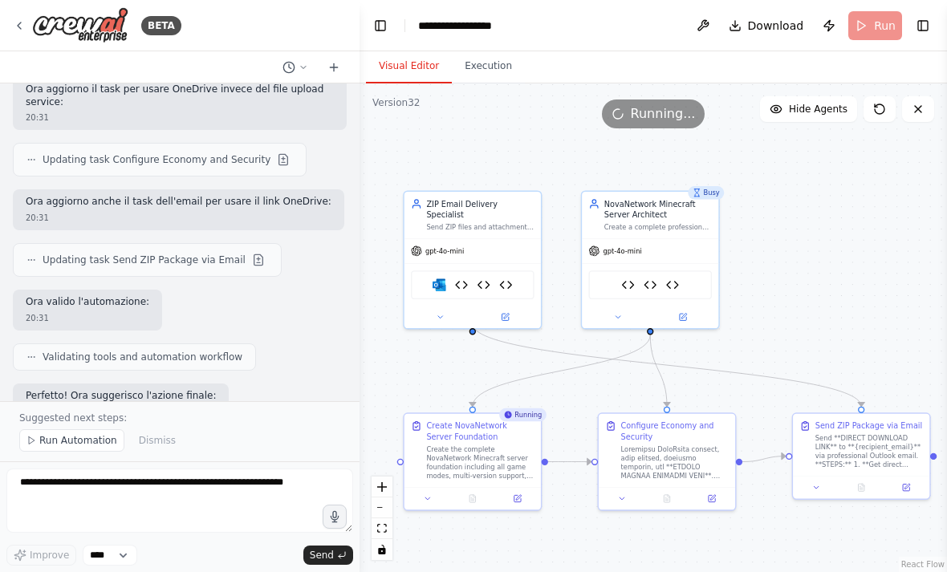
scroll to position [141060, 0]
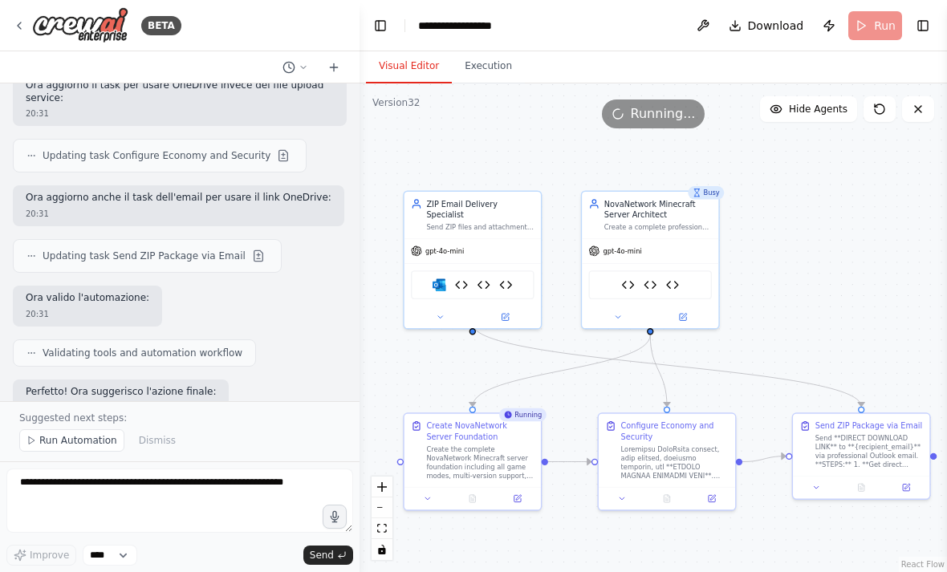
click at [658, 31] on button "Publish" at bounding box center [830, 25] width 26 height 29
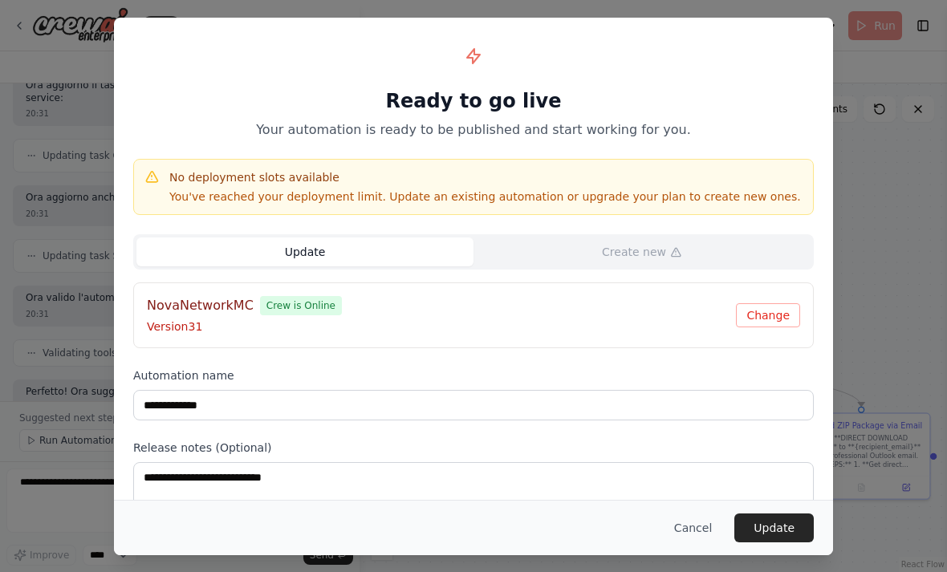
click at [658, 542] on button "Update" at bounding box center [774, 528] width 79 height 29
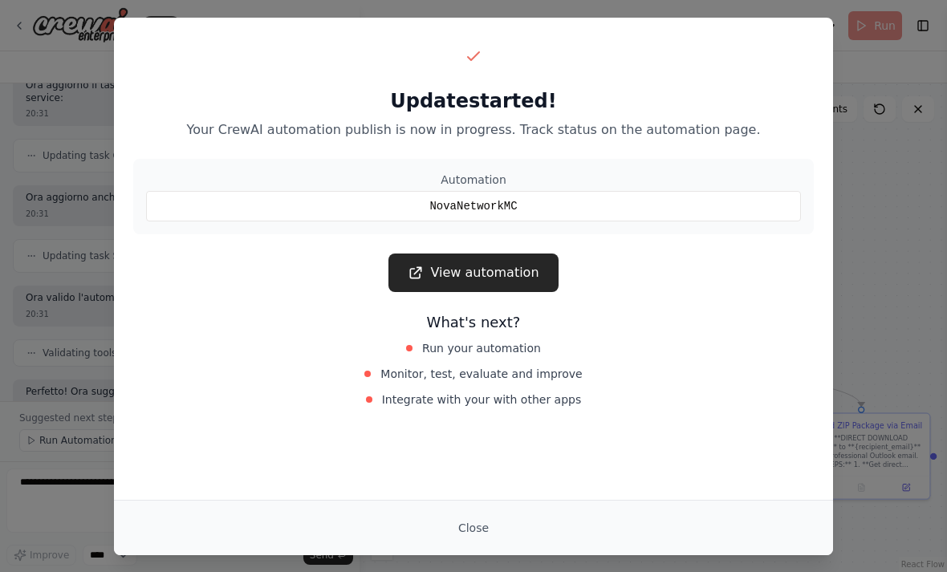
click at [500, 537] on button "Close" at bounding box center [474, 528] width 56 height 29
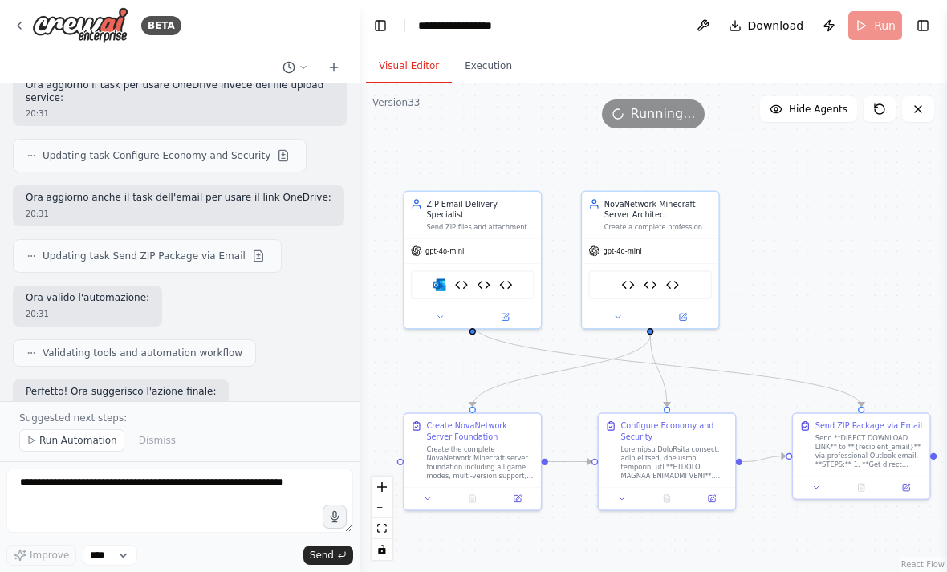
click at [26, 22] on div "BETA" at bounding box center [97, 25] width 169 height 36
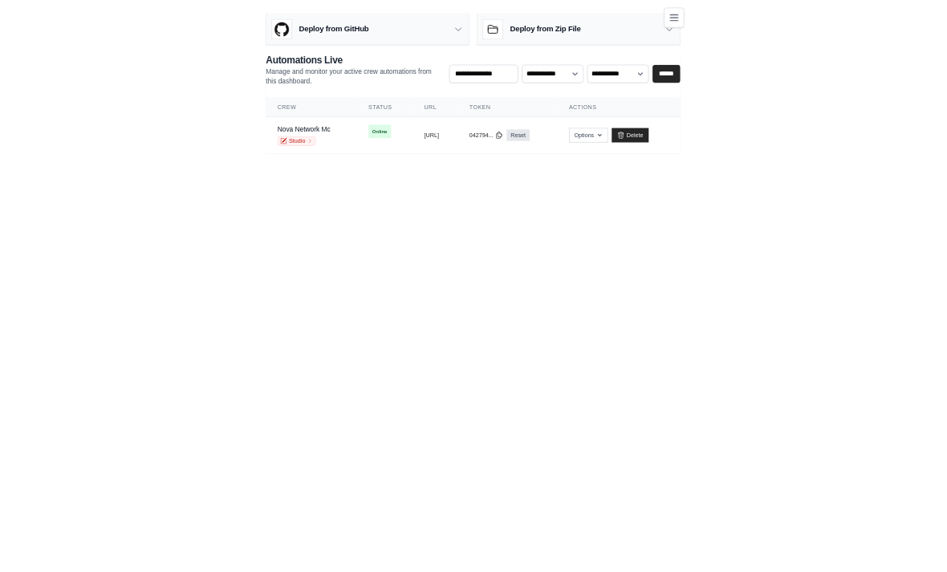
scroll to position [14, 0]
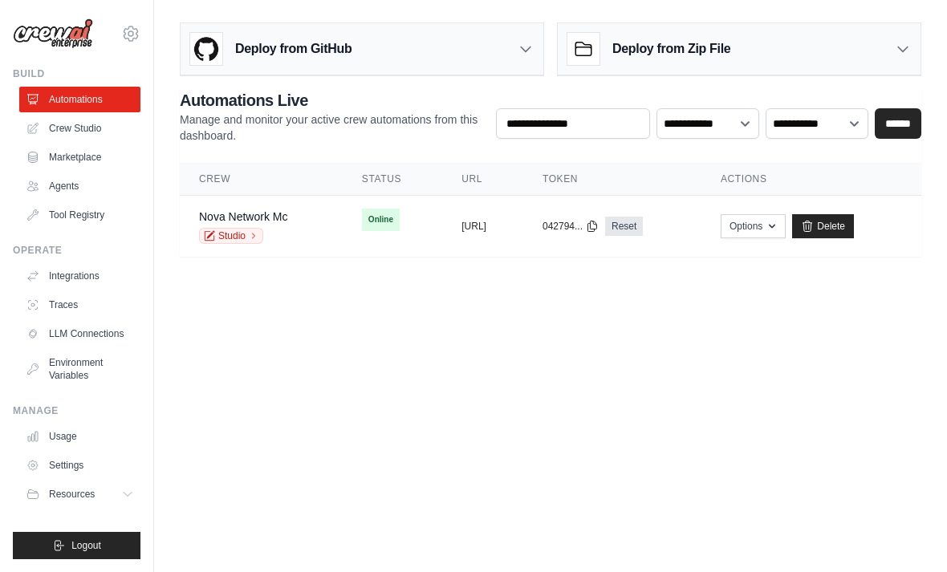
click at [487, 220] on button "https://minecraft-server-management" at bounding box center [474, 226] width 25 height 13
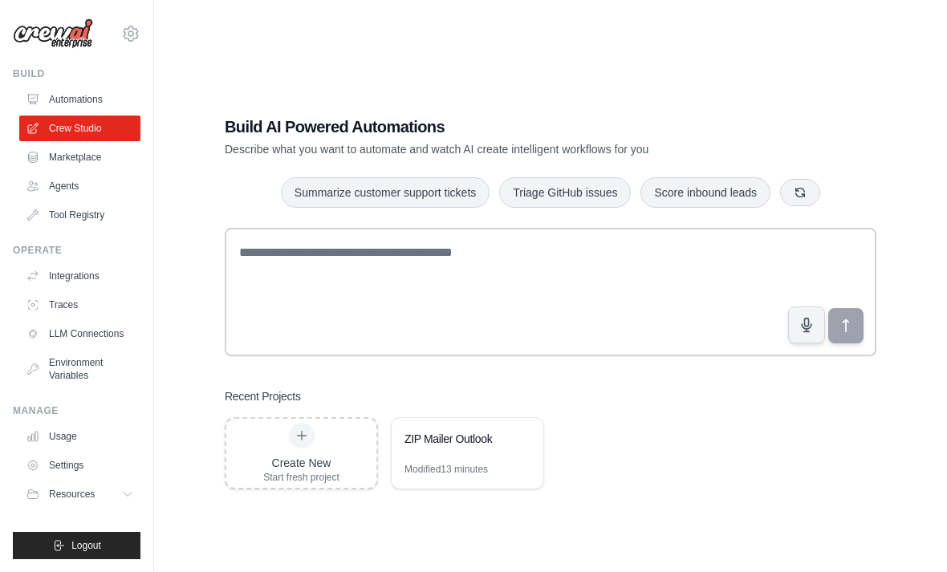
click at [58, 90] on link "Automations" at bounding box center [79, 100] width 121 height 26
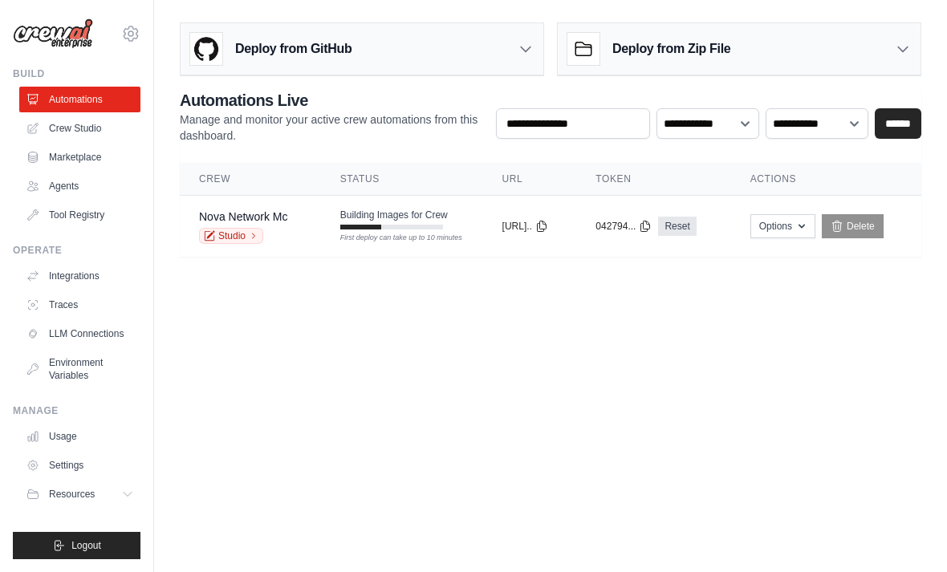
click at [95, 550] on span "Logout" at bounding box center [86, 546] width 30 height 13
